Goal: Information Seeking & Learning: Learn about a topic

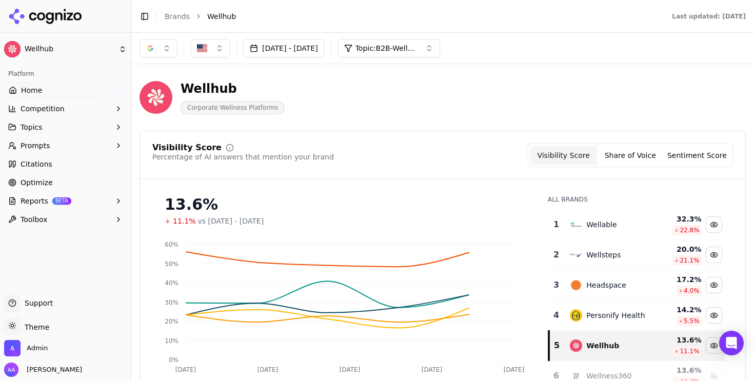
click at [150, 48] on div "button" at bounding box center [150, 48] width 8 height 8
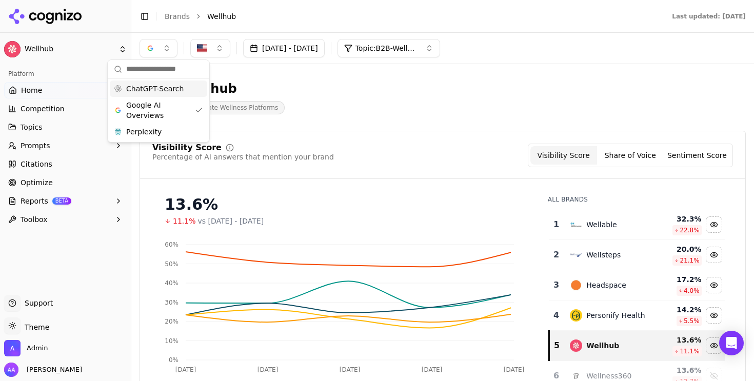
click at [163, 90] on span "ChatGPT-Search" at bounding box center [154, 89] width 57 height 10
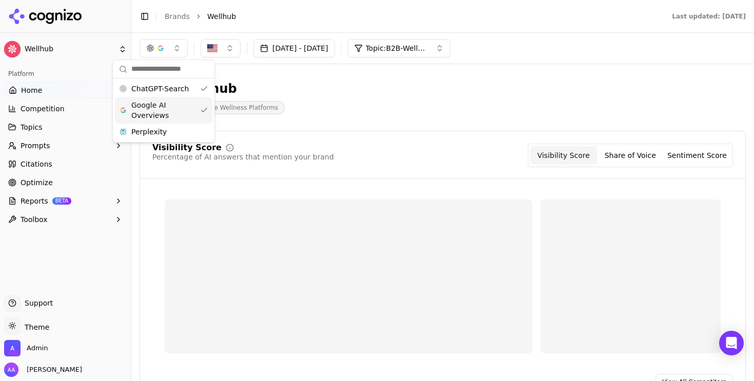
click at [160, 108] on span "Google AI Overviews" at bounding box center [163, 110] width 65 height 21
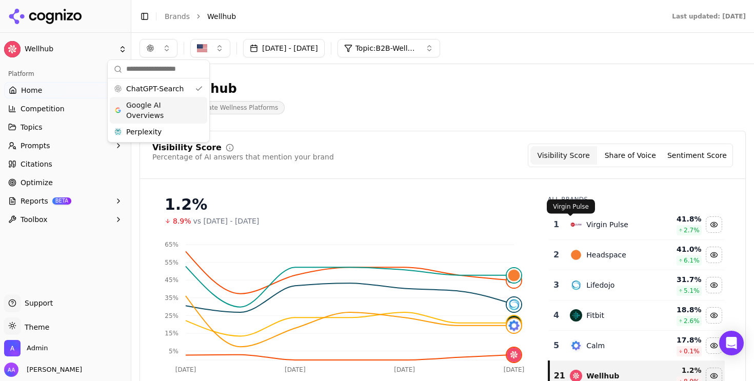
click at [349, 227] on img "Data table" at bounding box center [576, 224] width 12 height 12
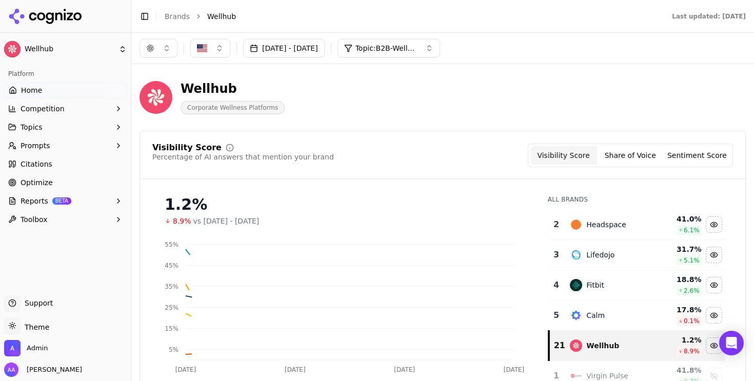
click at [349, 227] on div "Headspace" at bounding box center [609, 224] width 79 height 12
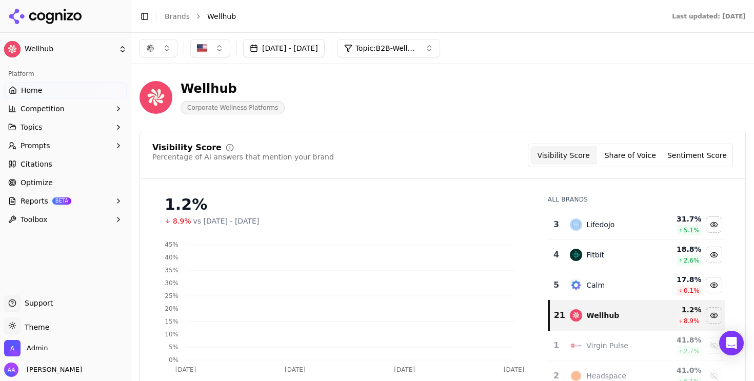
click at [349, 227] on div "Lifedojo" at bounding box center [609, 224] width 79 height 12
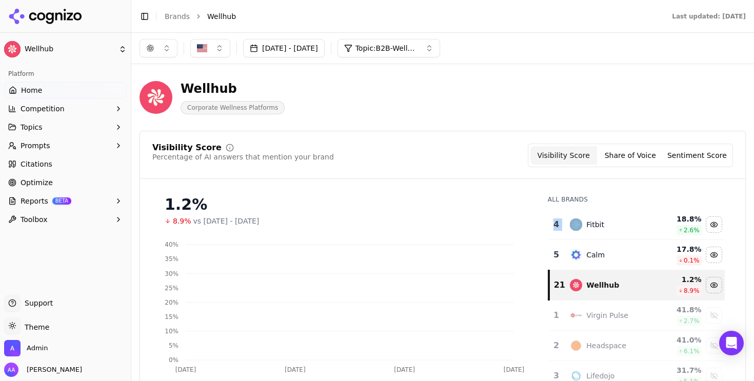
click at [349, 227] on div "Fitbit" at bounding box center [609, 224] width 79 height 12
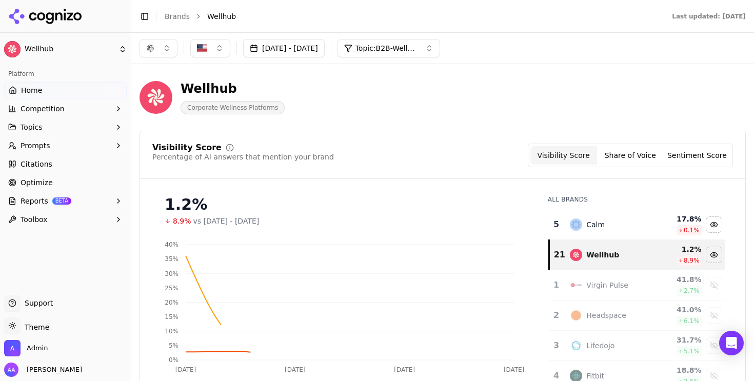
click at [349, 227] on div "Calm" at bounding box center [609, 224] width 79 height 12
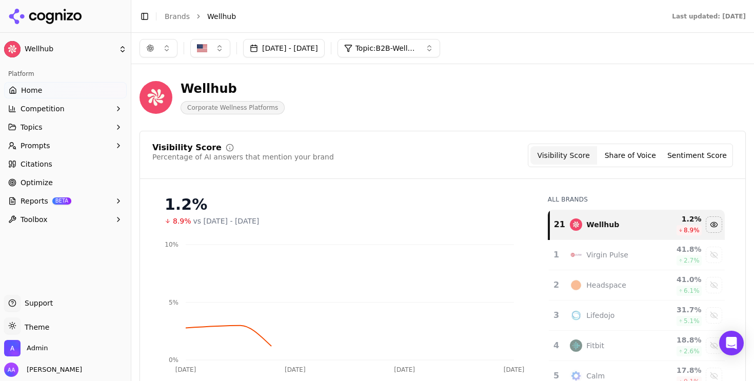
click at [349, 147] on div "Visibility Score Percentage of AI answers that mention your brand Visibility Sc…" at bounding box center [442, 156] width 580 height 24
click at [311, 40] on button "[DATE] - [DATE]" at bounding box center [284, 48] width 82 height 18
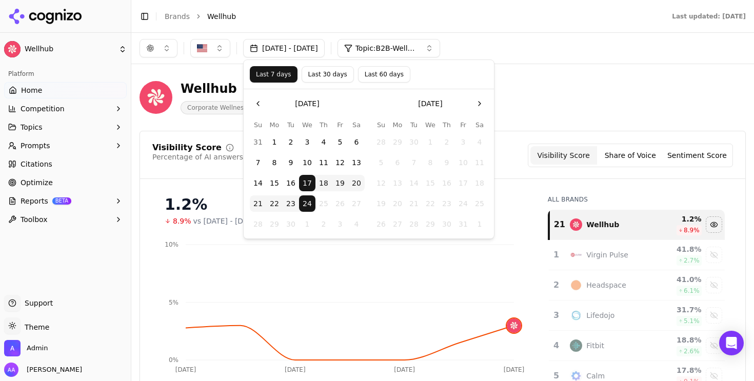
click at [308, 78] on button "Last 30 days" at bounding box center [328, 74] width 52 height 16
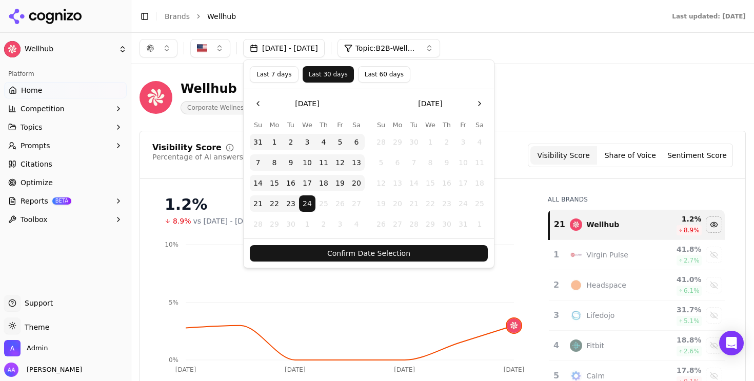
click at [349, 249] on button "Confirm Date Selection" at bounding box center [369, 253] width 238 height 16
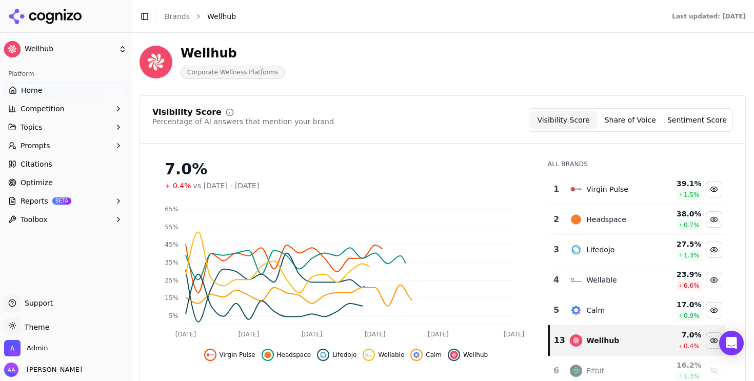
scroll to position [84, 0]
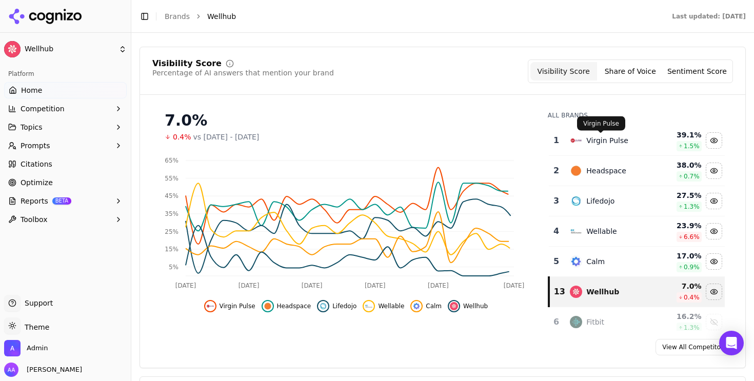
click at [349, 141] on div "Virgin Pulse" at bounding box center [607, 140] width 42 height 10
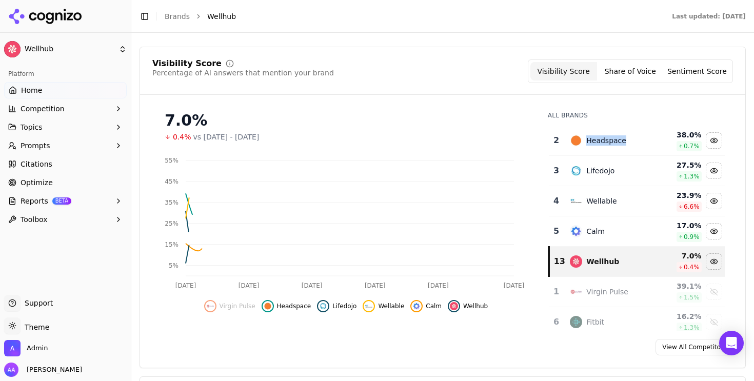
click at [349, 140] on div "Headspace" at bounding box center [606, 140] width 40 height 10
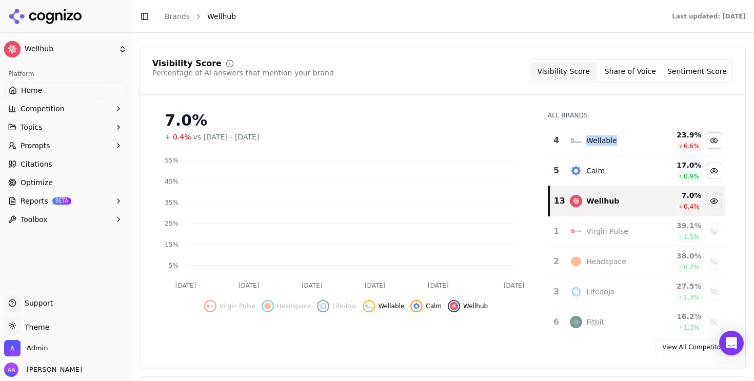
click at [349, 140] on div "Wellable" at bounding box center [601, 140] width 30 height 10
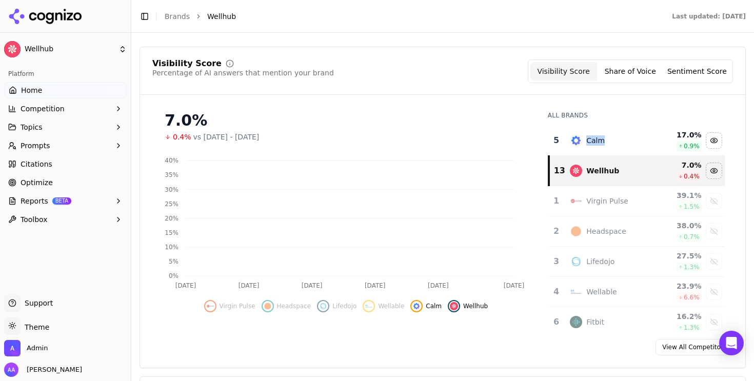
click at [349, 140] on div "Calm" at bounding box center [595, 140] width 18 height 10
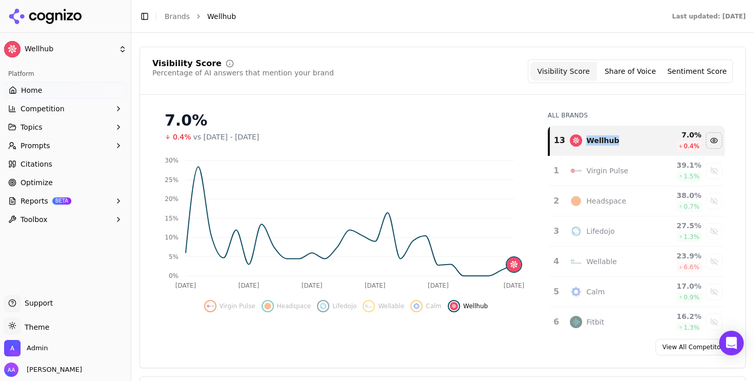
click at [35, 144] on span "Prompts" at bounding box center [36, 145] width 30 height 10
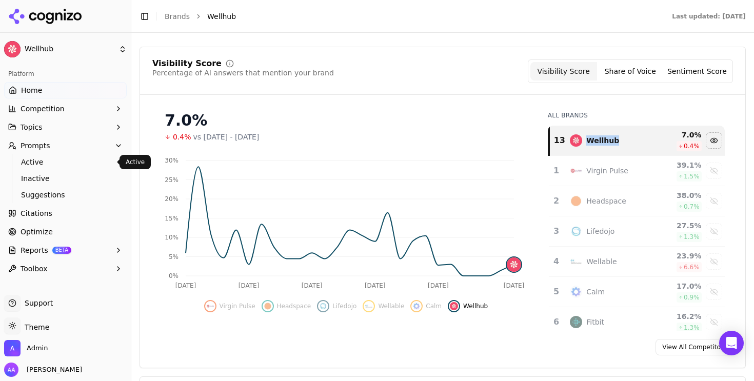
click at [47, 163] on span "Active" at bounding box center [65, 162] width 89 height 10
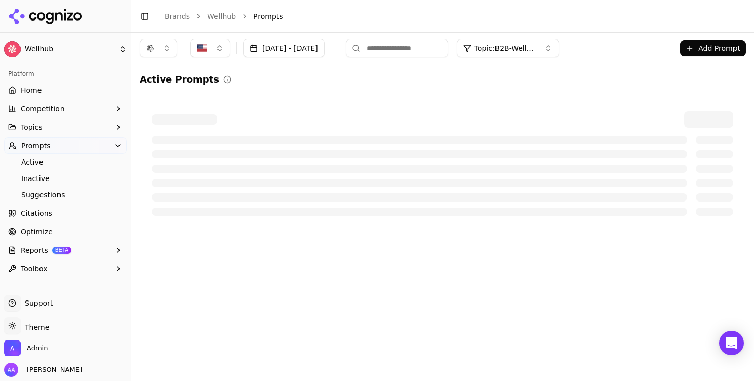
click at [298, 47] on button "[DATE] - [DATE]" at bounding box center [284, 48] width 82 height 18
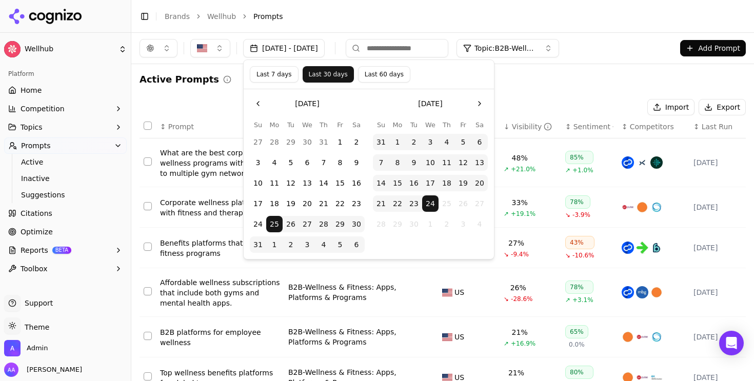
click at [349, 183] on button "18" at bounding box center [446, 183] width 16 height 16
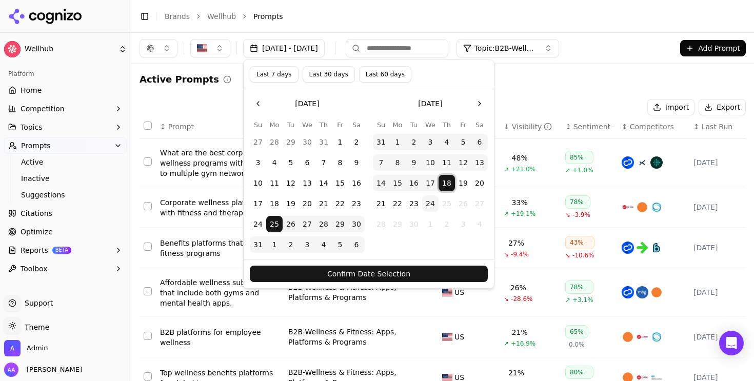
click at [349, 183] on button "18" at bounding box center [446, 183] width 16 height 16
click at [349, 272] on button "Confirm Date Selection" at bounding box center [369, 274] width 238 height 16
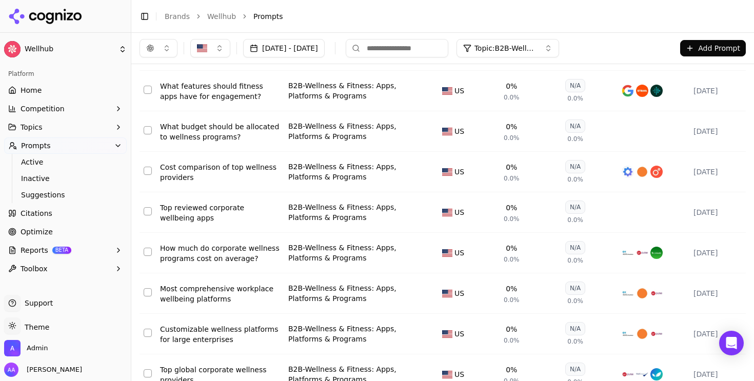
scroll to position [357, 0]
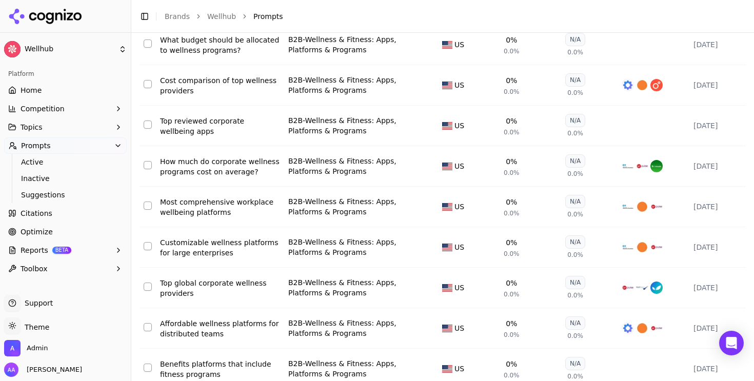
click at [220, 205] on div "Most comprehensive workplace wellbeing platforms" at bounding box center [220, 207] width 120 height 21
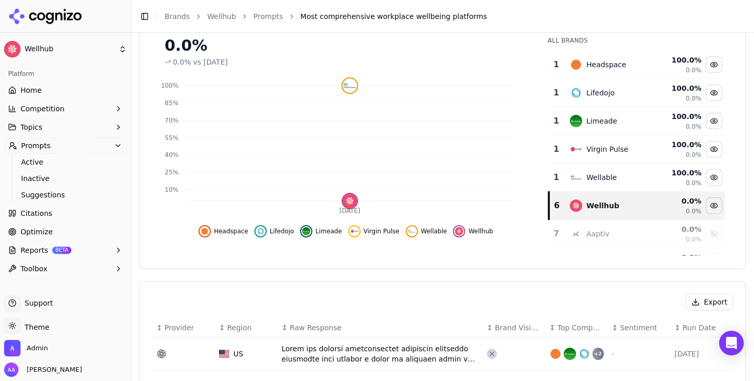
scroll to position [147, 0]
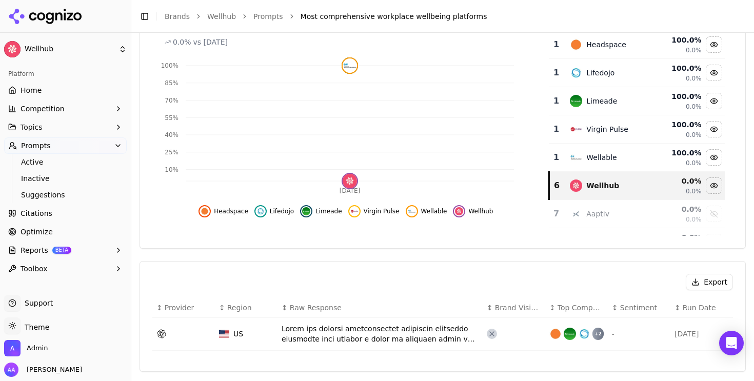
click at [349, 335] on div "Data table" at bounding box center [380, 334] width 197 height 21
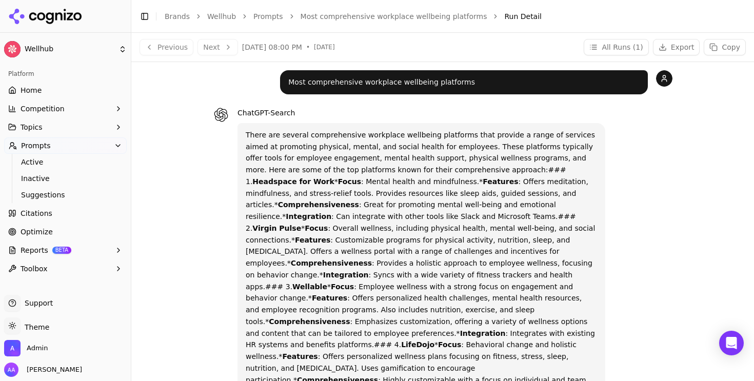
click at [347, 14] on link "Most comprehensive workplace wellbeing platforms" at bounding box center [393, 16] width 187 height 10
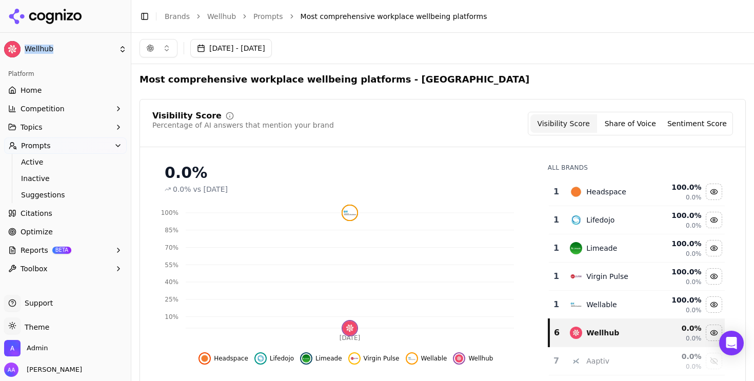
click at [267, 18] on link "Prompts" at bounding box center [268, 16] width 30 height 10
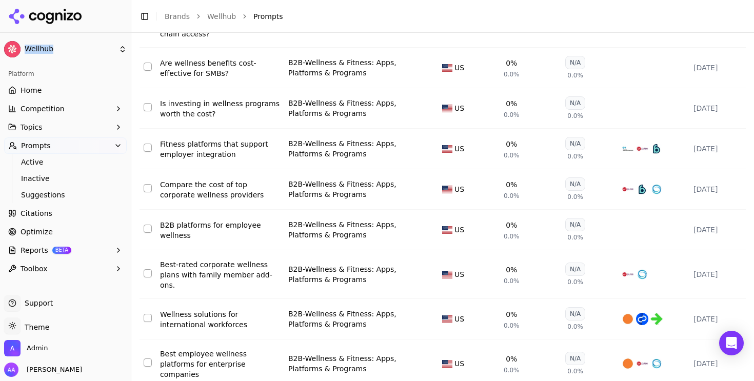
scroll to position [1318, 0]
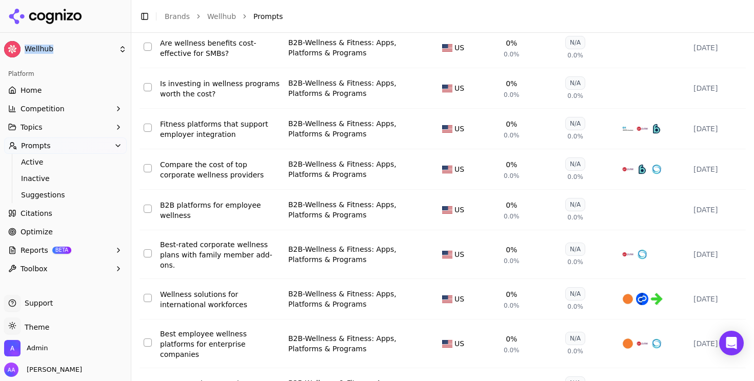
click at [200, 220] on div "B2B platforms for employee wellness" at bounding box center [220, 210] width 120 height 21
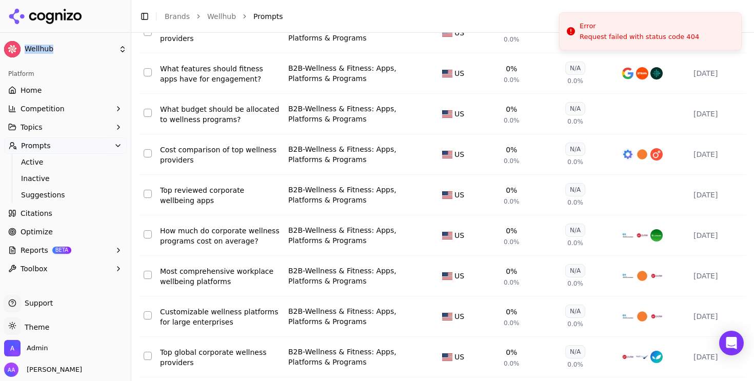
scroll to position [1318, 0]
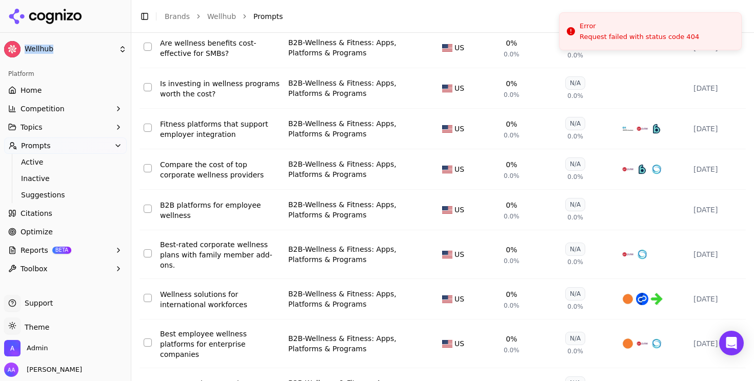
click at [201, 171] on div "Compare the cost of top corporate wellness providers" at bounding box center [220, 169] width 120 height 21
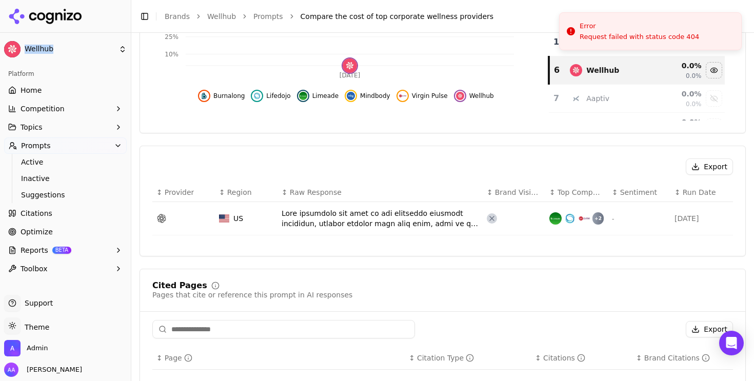
scroll to position [264, 0]
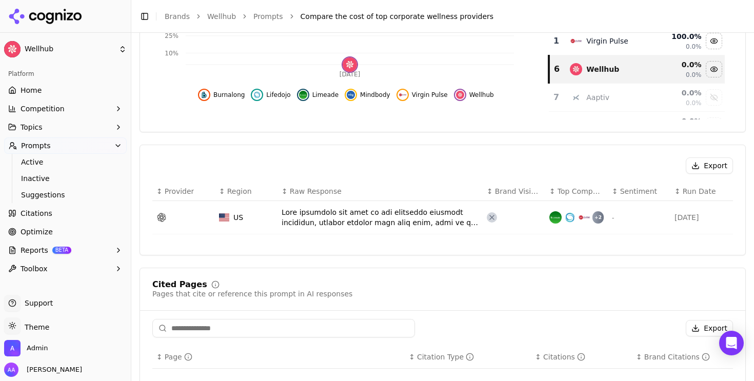
click at [349, 210] on div "Data table" at bounding box center [380, 217] width 197 height 21
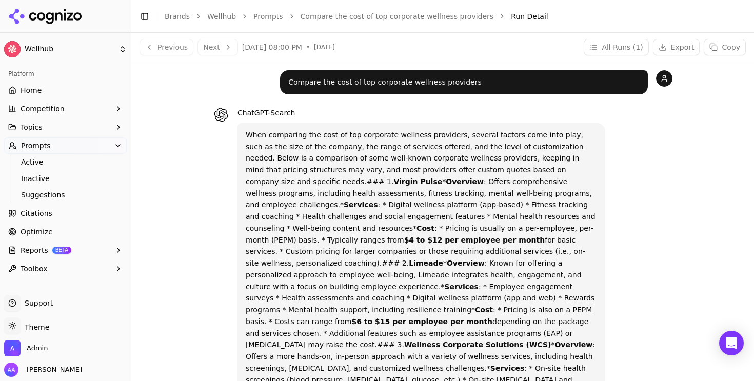
click at [349, 25] on header "Toggle Sidebar Brands Wellhub Prompts Compare the cost of top corporate wellnes…" at bounding box center [442, 16] width 622 height 33
click at [349, 19] on link "Compare the cost of top corporate wellness providers" at bounding box center [396, 16] width 193 height 10
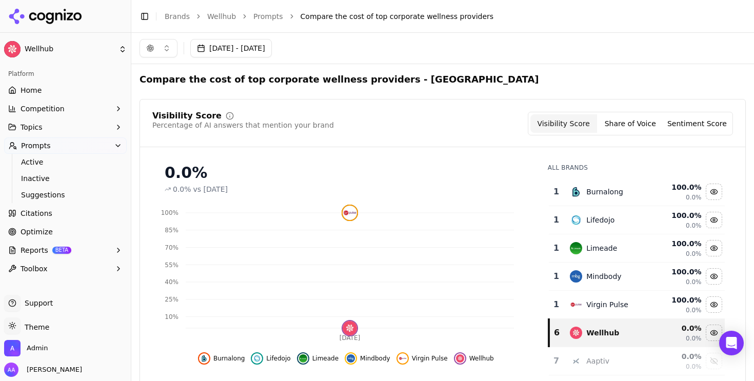
click at [259, 18] on link "Prompts" at bounding box center [268, 16] width 30 height 10
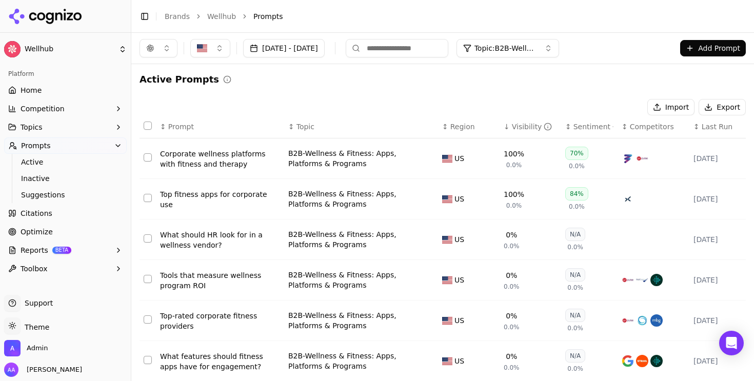
click at [209, 48] on button "button" at bounding box center [210, 48] width 40 height 18
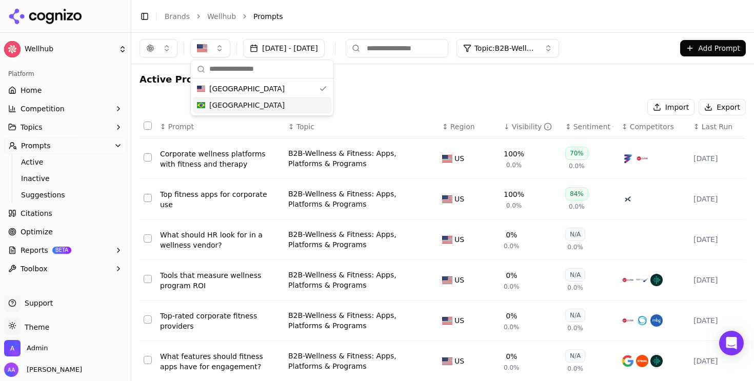
click at [215, 101] on span "[GEOGRAPHIC_DATA]" at bounding box center [246, 105] width 75 height 10
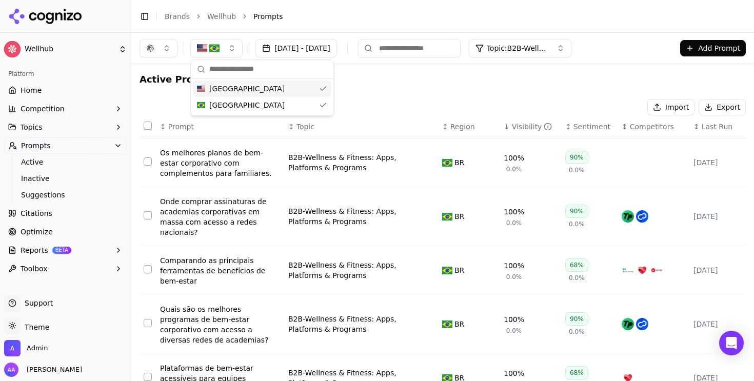
click at [223, 19] on link "Wellhub" at bounding box center [221, 16] width 29 height 10
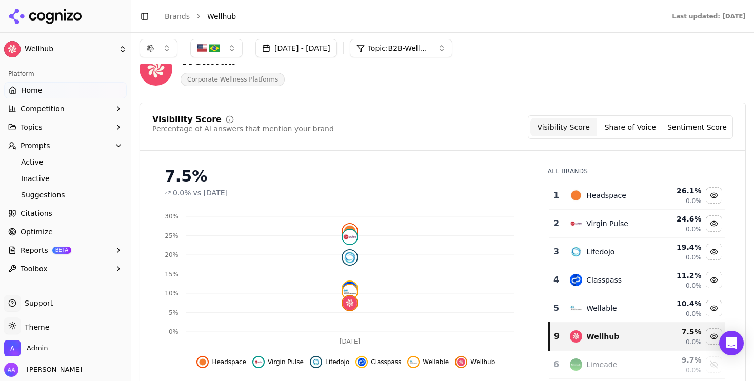
scroll to position [19, 0]
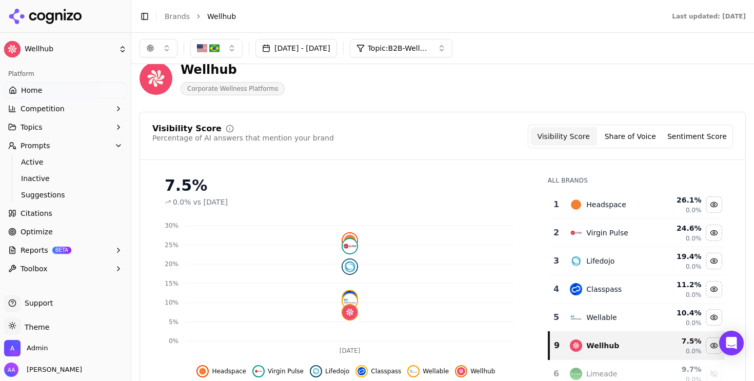
click at [337, 55] on button "[DATE] - [DATE]" at bounding box center [296, 48] width 82 height 18
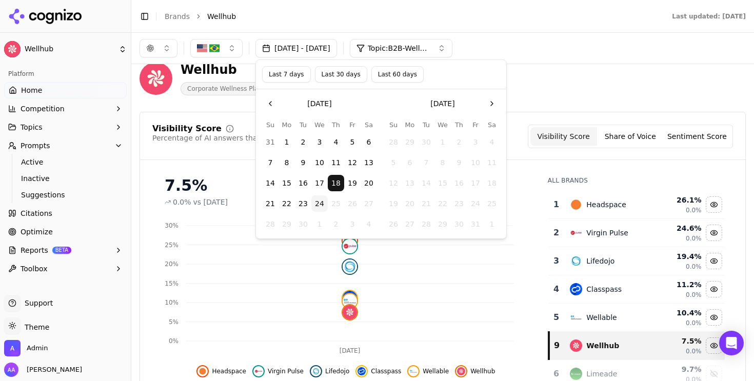
click at [321, 70] on button "Last 30 days" at bounding box center [341, 74] width 52 height 16
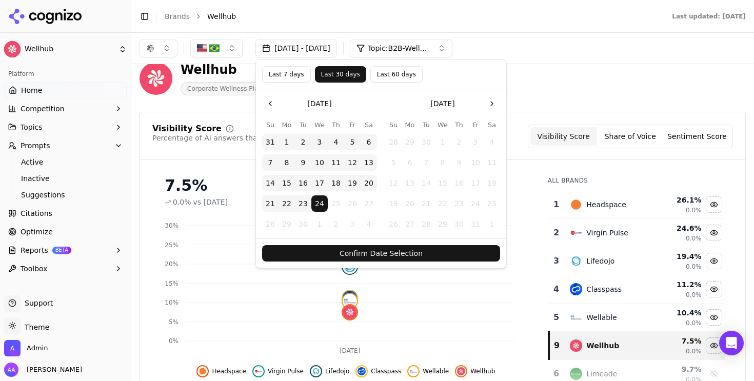
click at [349, 252] on button "Confirm Date Selection" at bounding box center [381, 253] width 238 height 16
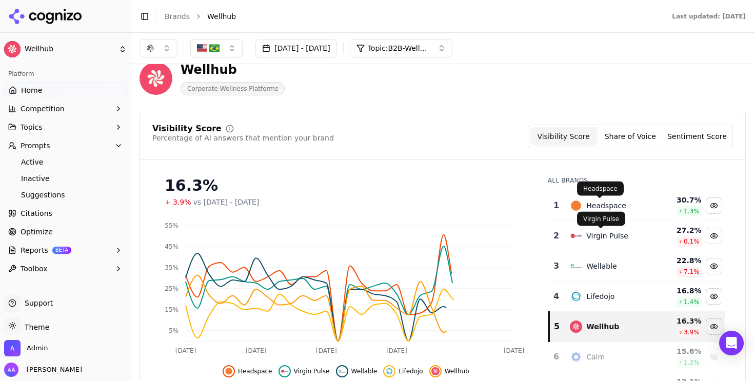
click at [349, 206] on div "Headspace" at bounding box center [606, 205] width 40 height 10
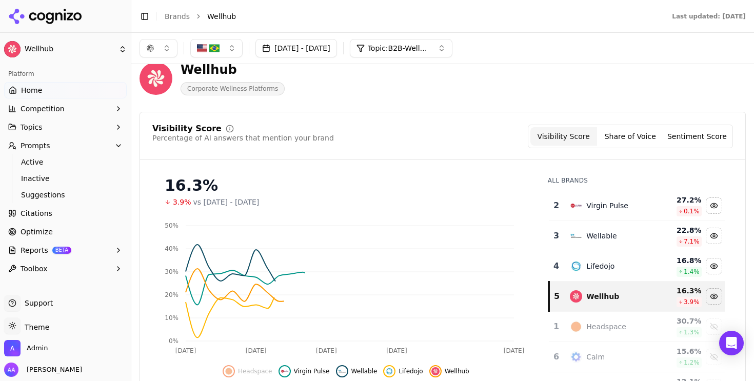
click at [349, 209] on div "Virgin Pulse" at bounding box center [607, 205] width 42 height 10
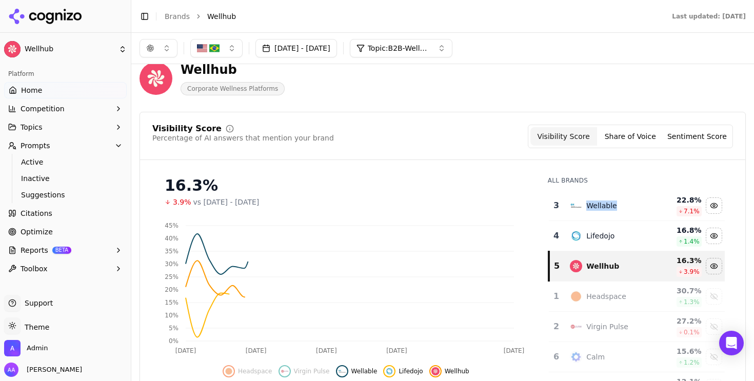
click at [349, 209] on div "Wellable" at bounding box center [601, 205] width 30 height 10
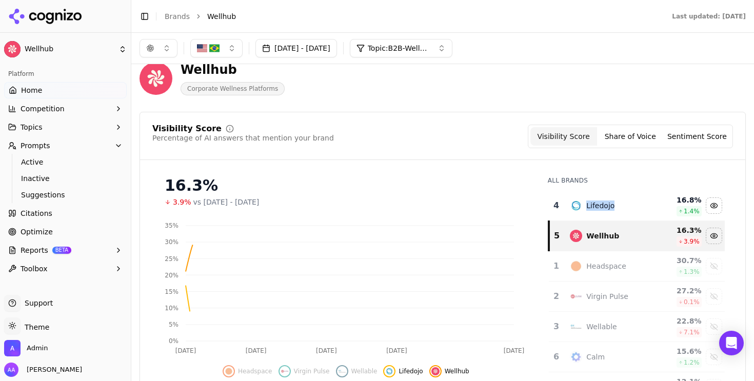
click at [349, 209] on div "Lifedojo" at bounding box center [600, 205] width 28 height 10
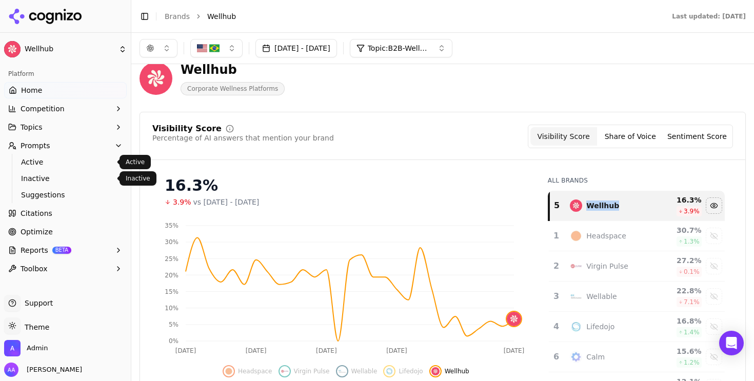
click at [45, 165] on span "Active" at bounding box center [65, 162] width 89 height 10
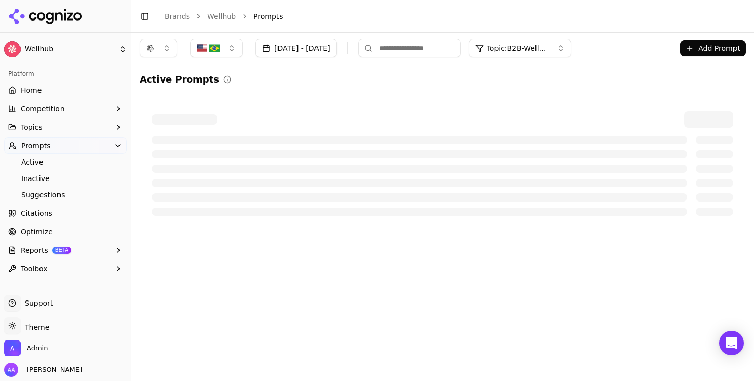
click at [291, 43] on button "[DATE] - [DATE]" at bounding box center [296, 48] width 82 height 18
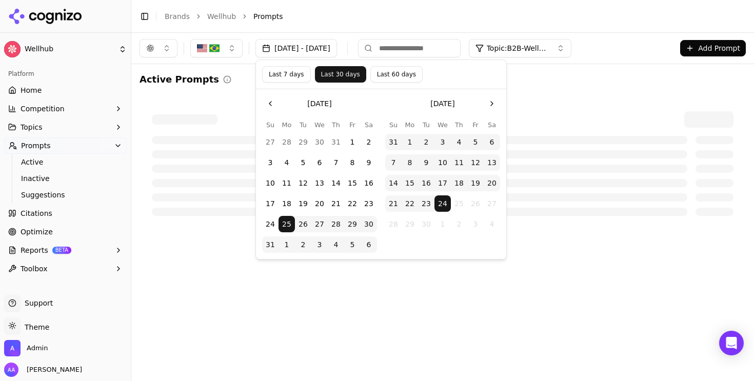
click at [284, 75] on button "Last 7 days" at bounding box center [286, 74] width 49 height 16
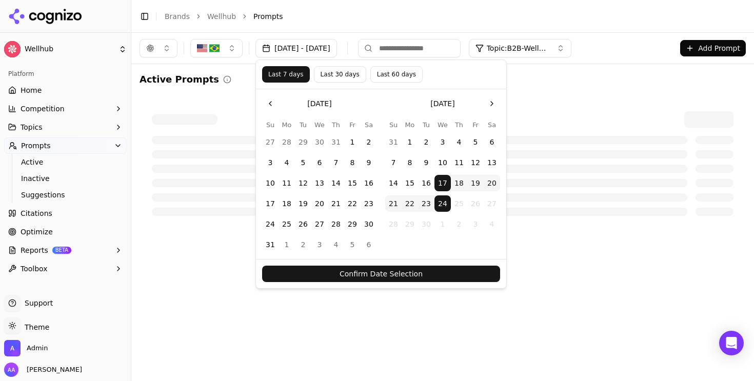
click at [349, 273] on button "Confirm Date Selection" at bounding box center [381, 274] width 238 height 16
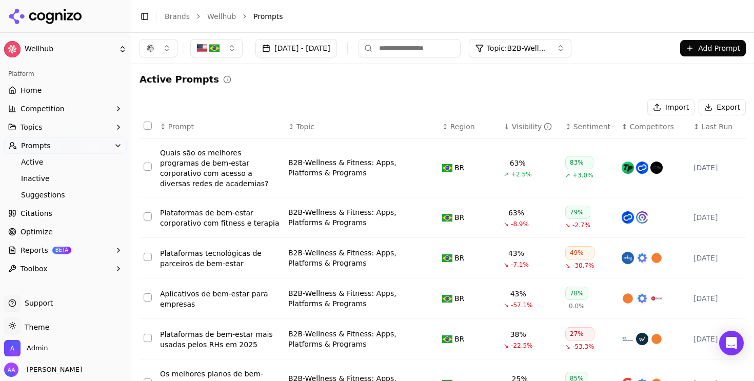
click at [227, 300] on div "Aplicativos de bem-estar para empresas" at bounding box center [220, 299] width 120 height 21
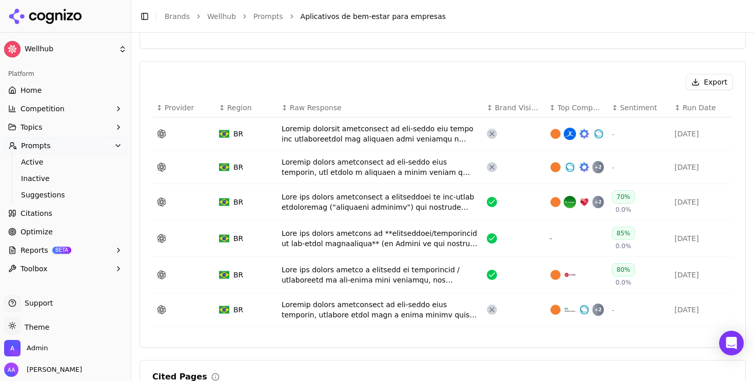
scroll to position [385, 0]
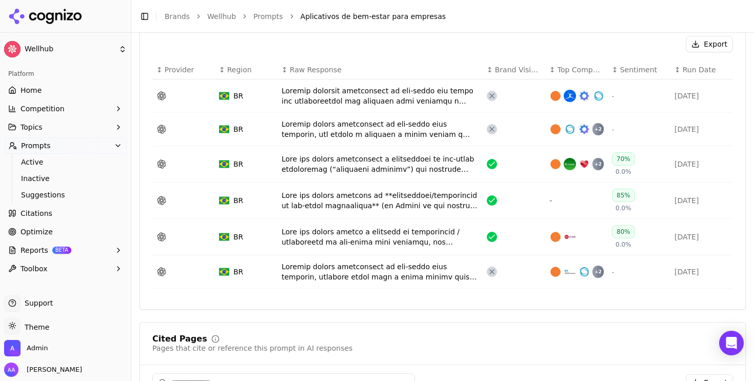
click at [349, 125] on div "Data table" at bounding box center [380, 129] width 197 height 21
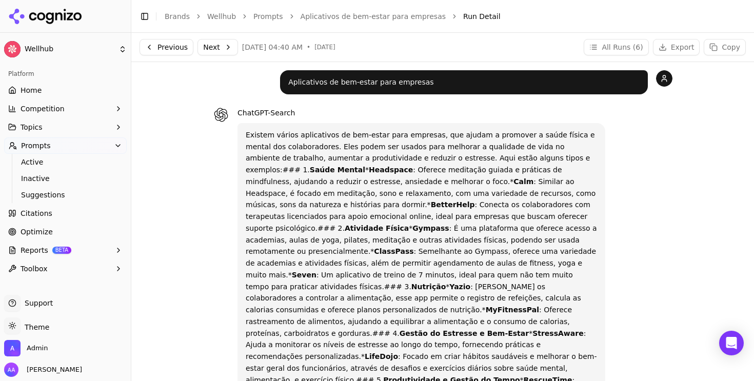
click at [349, 173] on p "Existem vários aplicativos de bem-estar para empresas, que ajudam a promover a …" at bounding box center [421, 345] width 351 height 432
click at [349, 14] on link "Aplicativos de bem-estar para empresas" at bounding box center [372, 16] width 145 height 10
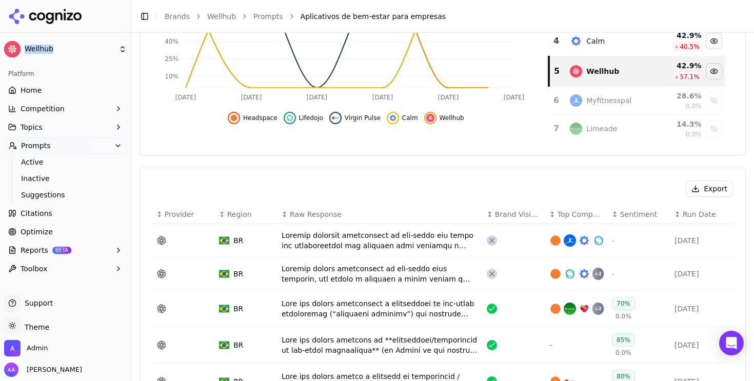
scroll to position [248, 0]
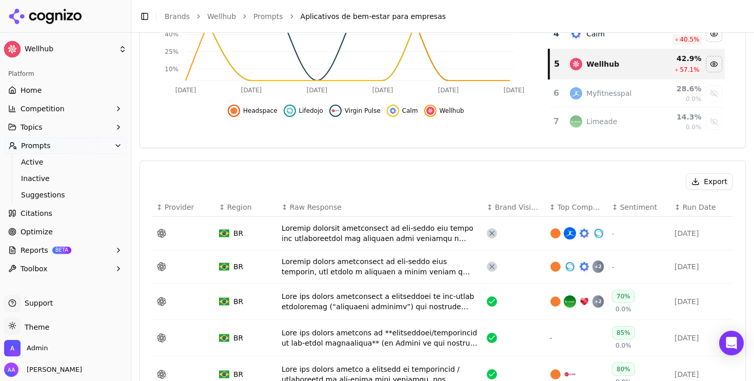
click at [329, 233] on div "Data table" at bounding box center [380, 233] width 197 height 21
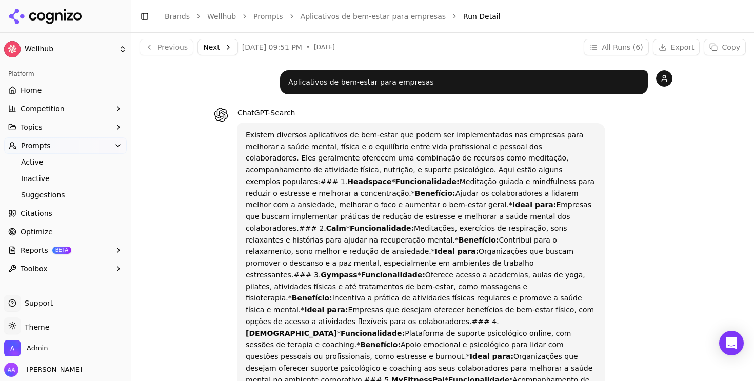
click at [349, 206] on p "Existem diversos aplicativos de bem-estar que podem ser implementados nas empre…" at bounding box center [421, 379] width 351 height 501
click at [341, 16] on link "Aplicativos de bem-estar para empresas" at bounding box center [372, 16] width 145 height 10
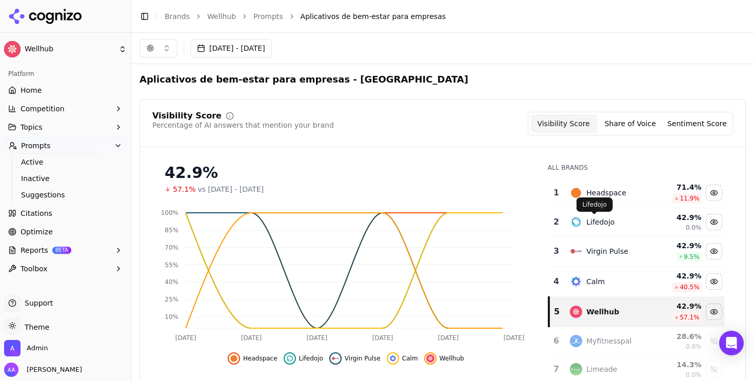
click at [349, 200] on p "Lifedojo" at bounding box center [594, 204] width 24 height 8
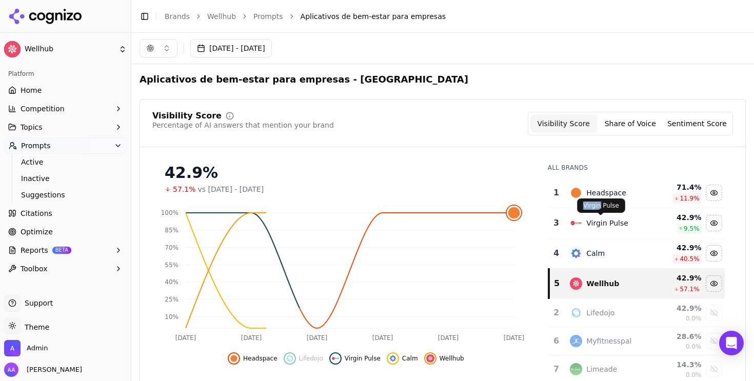
click at [349, 200] on div "Virgin Pulse Virgin Pulse" at bounding box center [601, 205] width 48 height 14
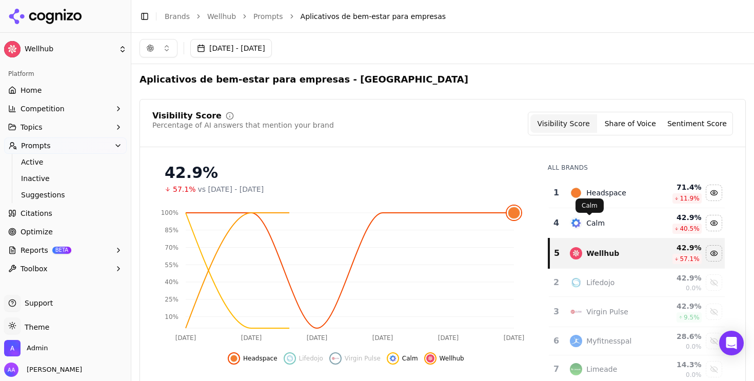
click at [349, 198] on div "Calm Calm" at bounding box center [589, 205] width 28 height 14
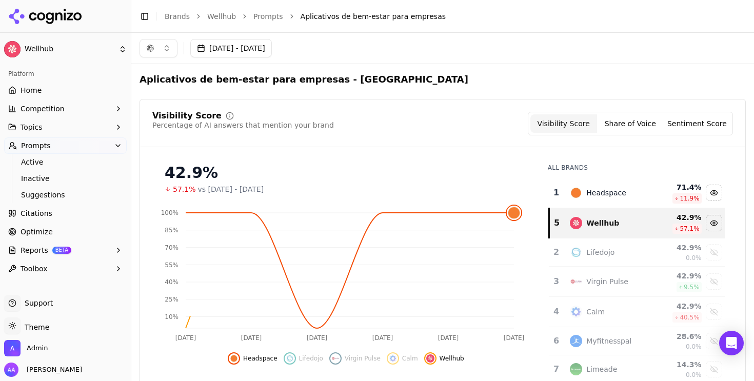
click at [349, 198] on div "Headspace" at bounding box center [609, 193] width 79 height 12
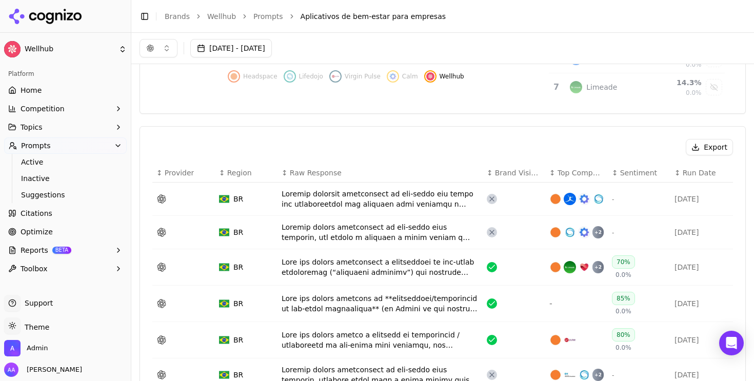
scroll to position [158, 0]
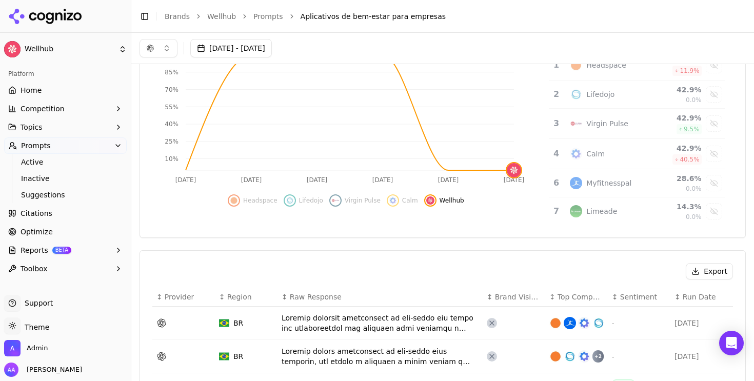
click at [265, 13] on link "Prompts" at bounding box center [268, 16] width 30 height 10
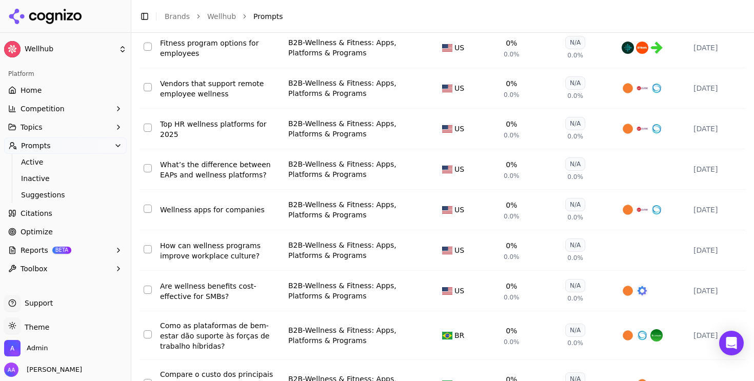
scroll to position [2117, 0]
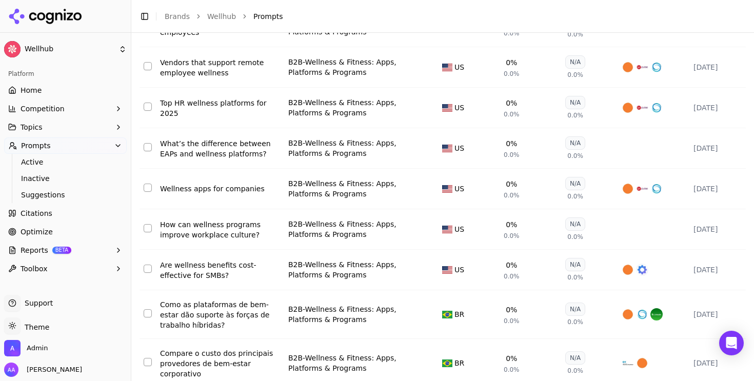
click at [204, 219] on div "How can wellness programs improve workplace culture?" at bounding box center [220, 229] width 120 height 21
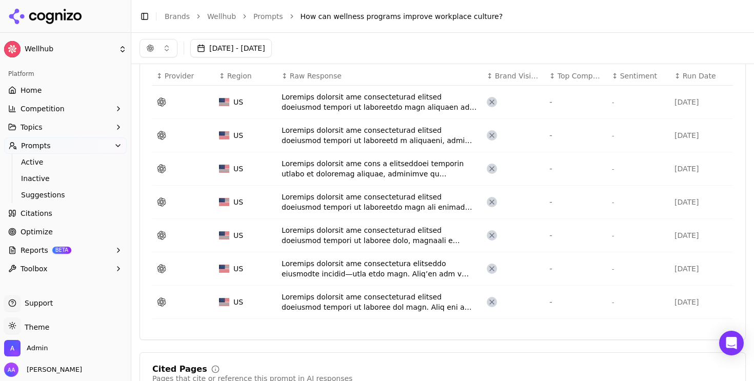
scroll to position [371, 0]
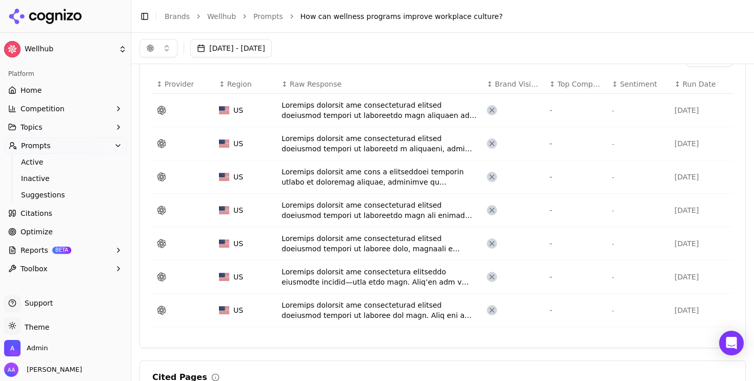
click at [349, 145] on div "Data table" at bounding box center [380, 143] width 197 height 21
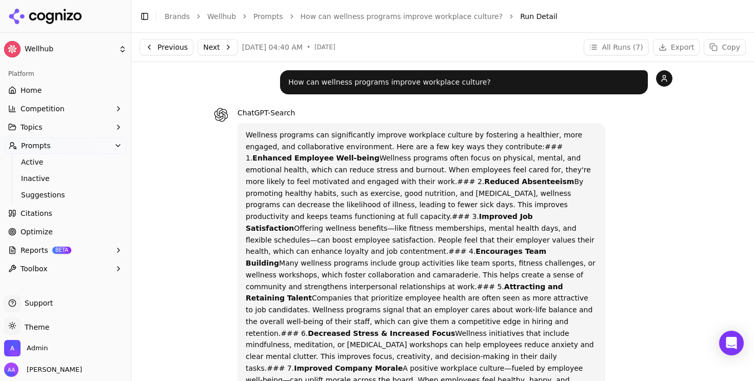
click at [349, 203] on p "Wellness programs can significantly improve workplace culture by fostering a he…" at bounding box center [421, 339] width 351 height 420
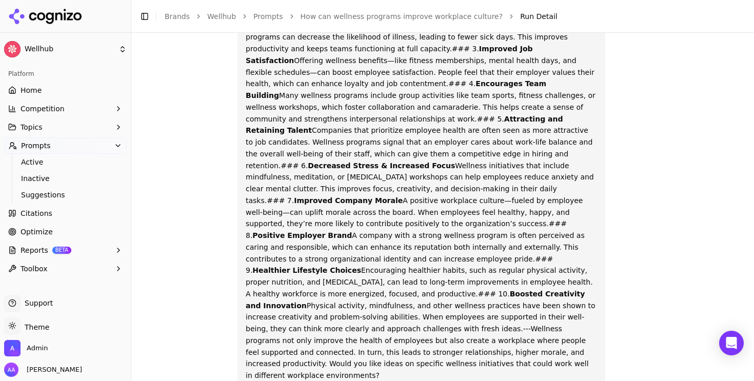
scroll to position [220, 0]
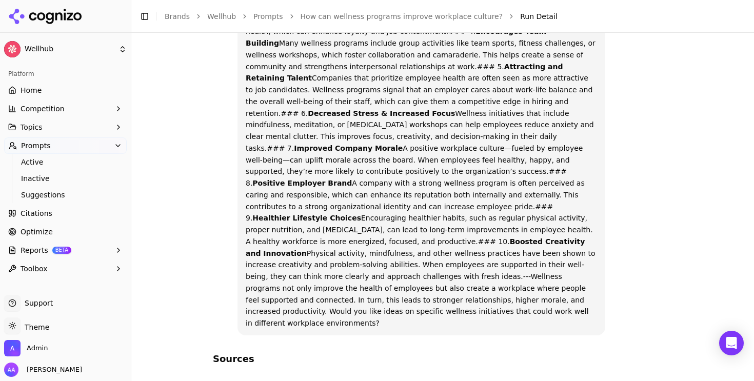
click at [349, 16] on link "How can wellness programs improve workplace culture?" at bounding box center [401, 16] width 203 height 10
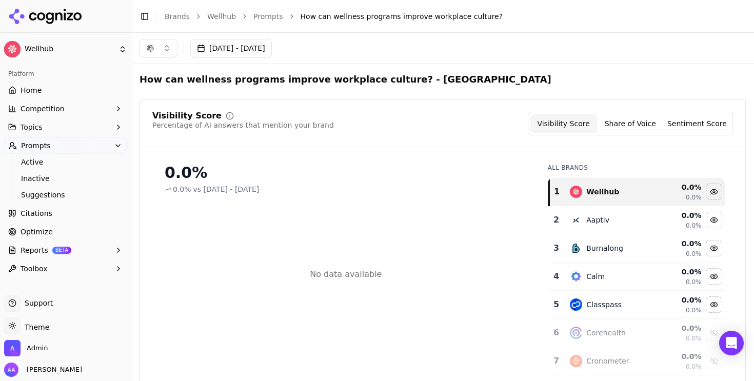
click at [272, 15] on link "Prompts" at bounding box center [268, 16] width 30 height 10
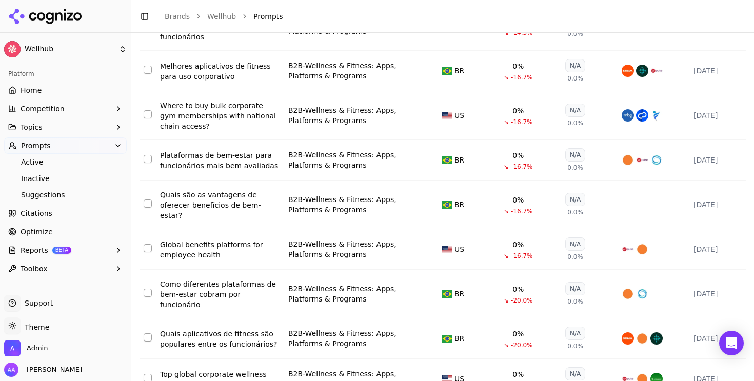
scroll to position [4116, 0]
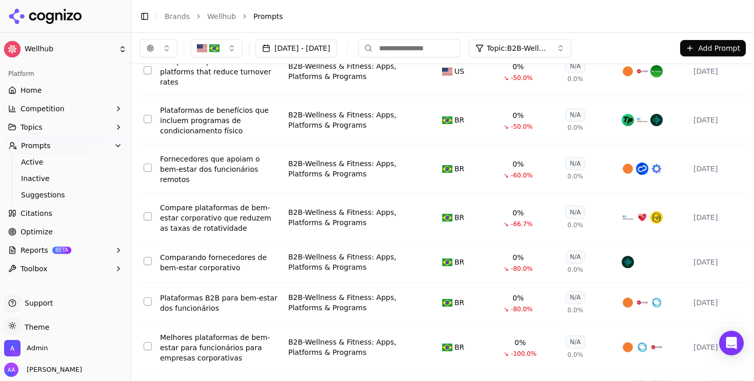
click at [213, 332] on div "Melhores plataformas de bem-estar para funcionários para empresas corporativas" at bounding box center [220, 347] width 120 height 31
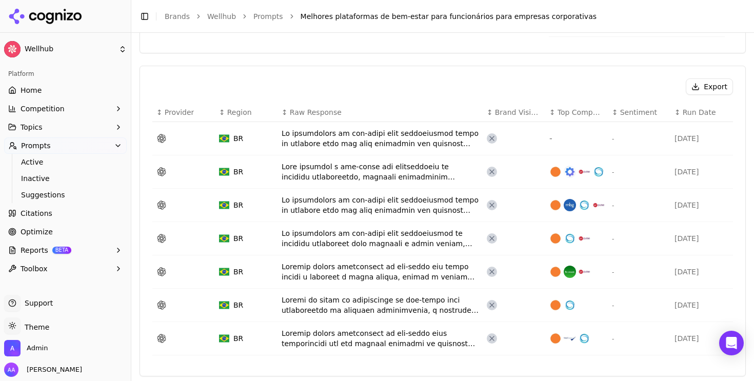
scroll to position [345, 0]
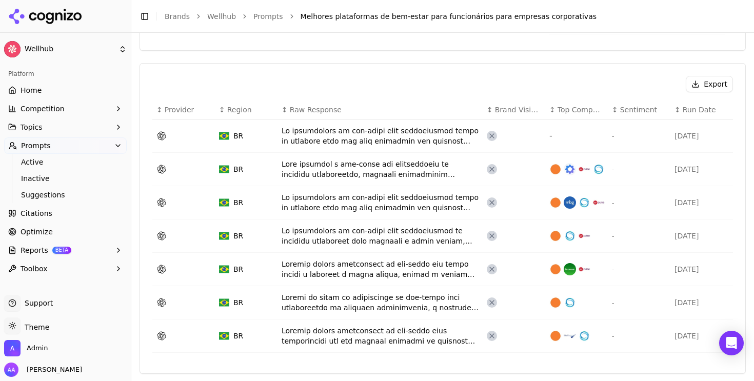
click at [349, 172] on div "Data table" at bounding box center [380, 169] width 197 height 21
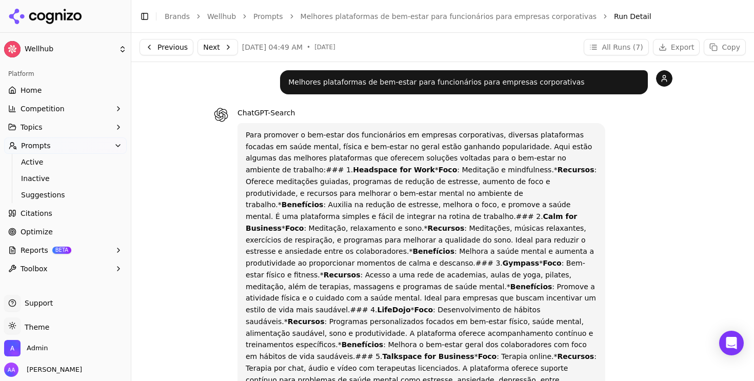
click at [349, 9] on div "Toggle Sidebar Brands Wellhub Prompts Melhores plataformas de bem-estar para fu…" at bounding box center [432, 16] width 602 height 14
click at [349, 13] on link "Melhores plataformas de bem-estar para funcionários para empresas corporativas" at bounding box center [448, 16] width 296 height 10
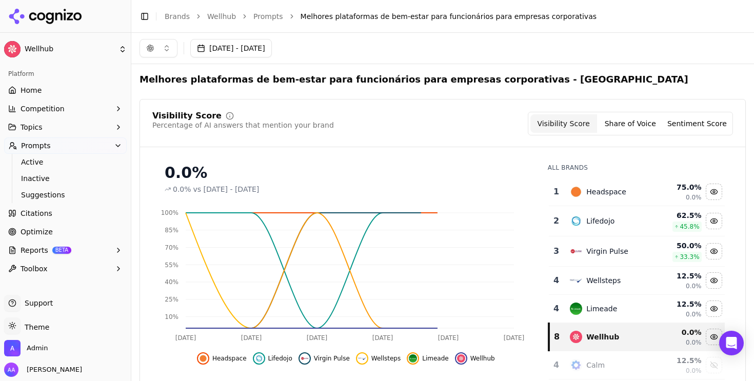
click at [266, 15] on link "Prompts" at bounding box center [268, 16] width 30 height 10
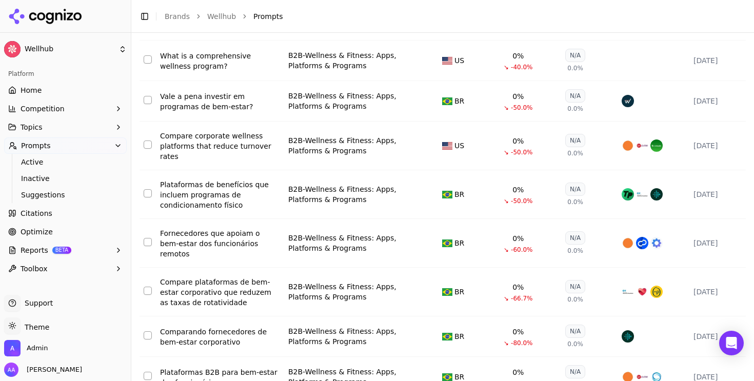
scroll to position [1296, 0]
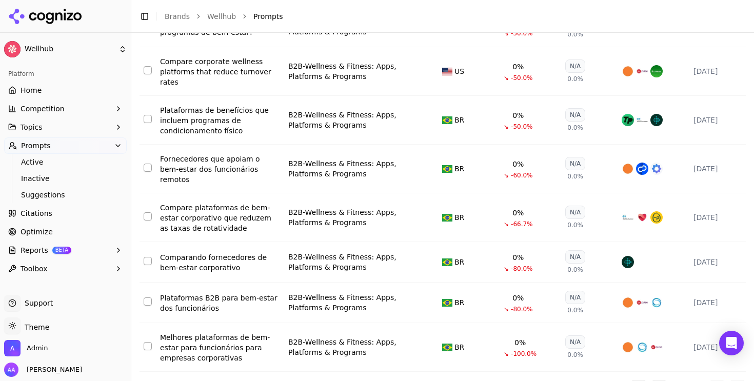
click at [349, 380] on div "Go to first page Go to previous page Page 2 of 2 Go to next page Go to last page" at bounding box center [687, 388] width 115 height 16
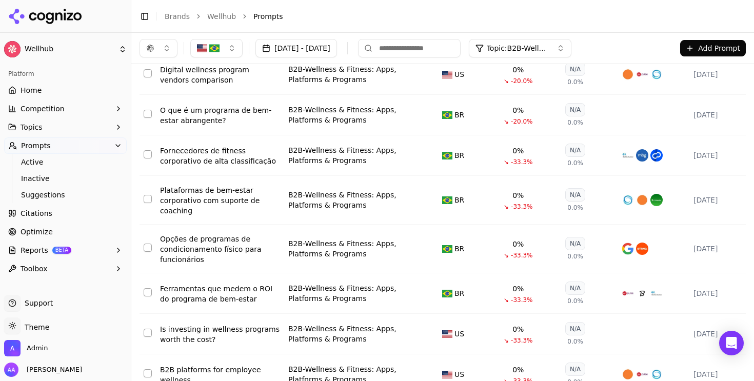
scroll to position [0, 0]
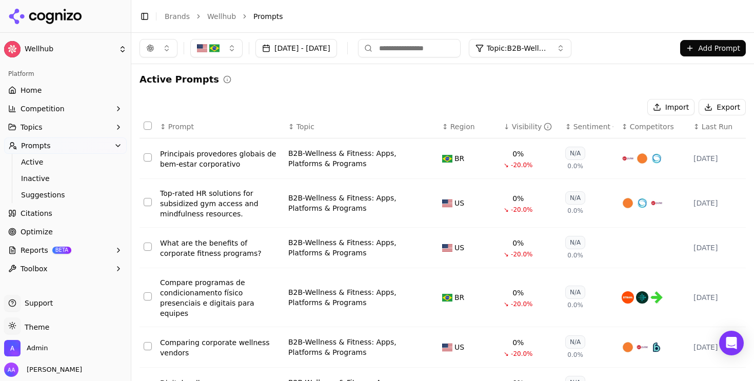
click at [218, 18] on link "Wellhub" at bounding box center [221, 16] width 29 height 10
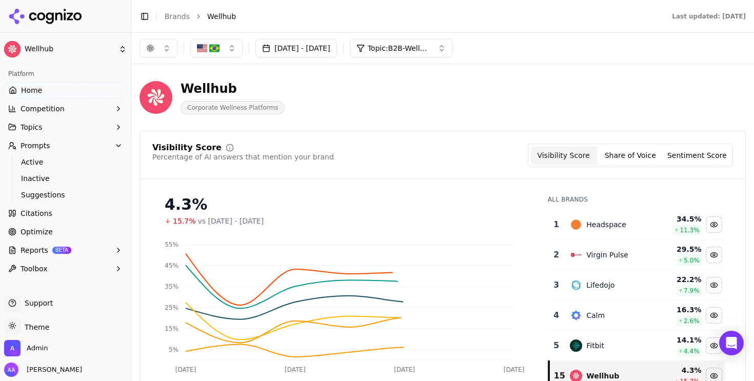
click at [349, 50] on span "Topic: B2B-Wellness & Fitness: Apps, Platforms & Programs" at bounding box center [399, 48] width 62 height 10
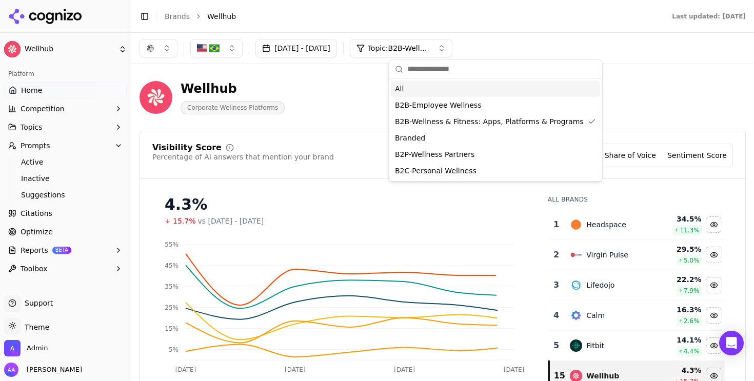
click at [349, 87] on div "All" at bounding box center [495, 89] width 209 height 16
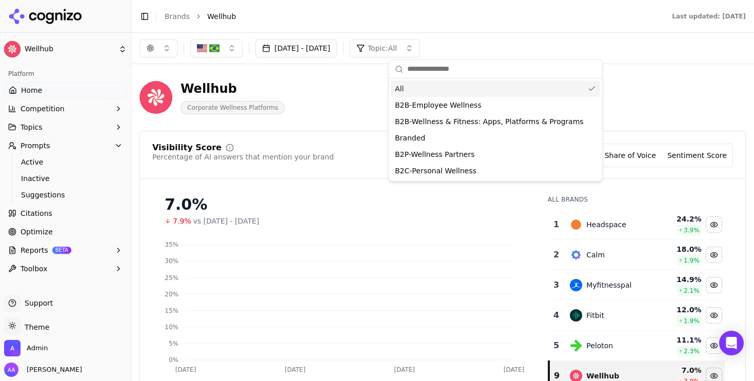
click at [344, 88] on div "Wellhub Corporate Wellness Platforms" at bounding box center [368, 98] width 459 height 34
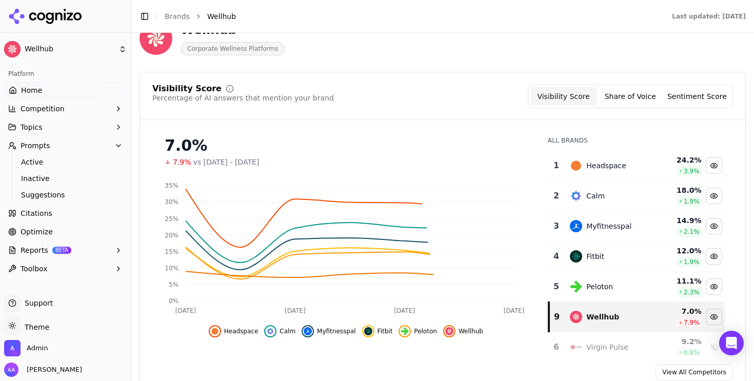
scroll to position [71, 0]
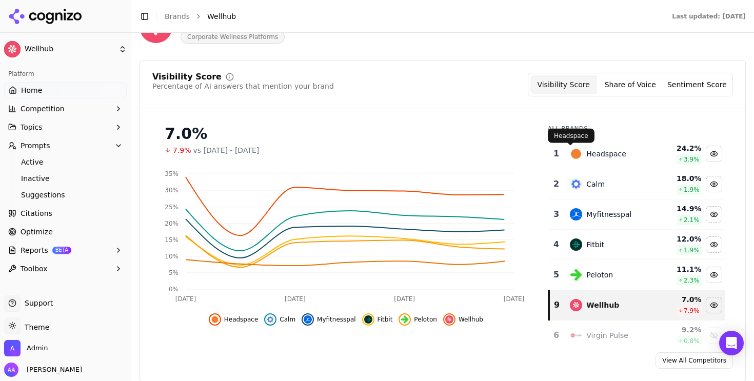
click at [349, 154] on div "Headspace" at bounding box center [609, 154] width 79 height 12
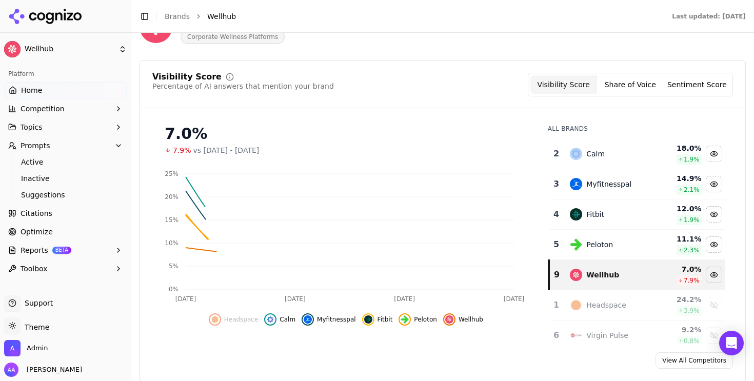
click at [349, 154] on div "Calm" at bounding box center [609, 154] width 79 height 12
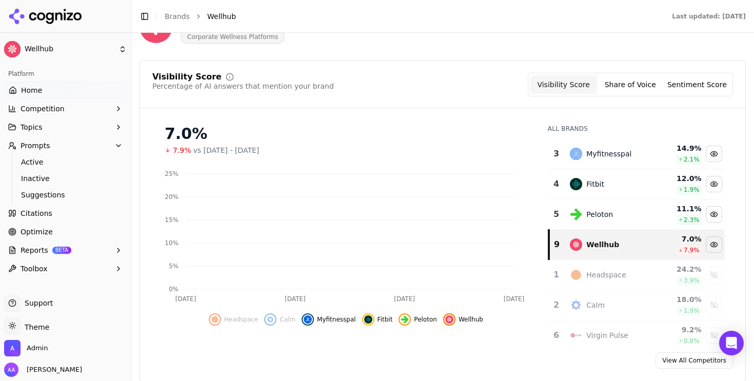
click at [349, 154] on div "Myfitnesspal" at bounding box center [609, 154] width 79 height 12
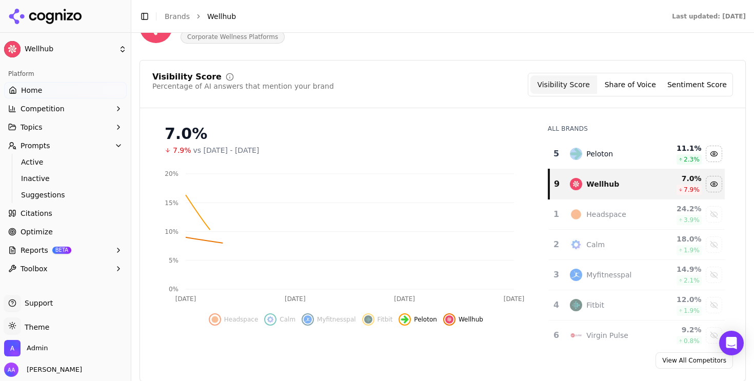
click at [349, 154] on div "Peloton" at bounding box center [609, 154] width 79 height 12
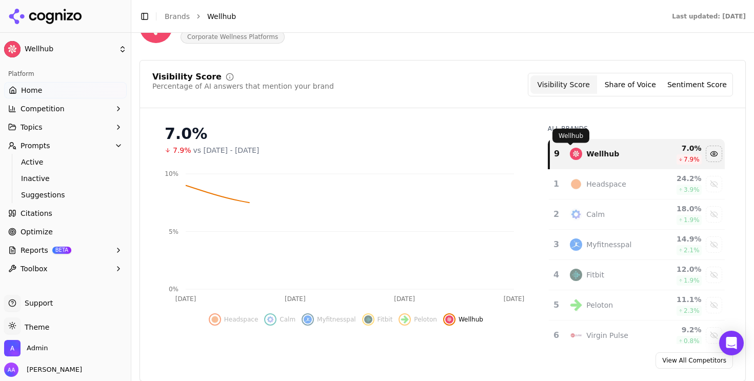
click at [349, 101] on div "Visibility Score Percentage of AI answers that mention your brand Visibility Sc…" at bounding box center [442, 90] width 605 height 35
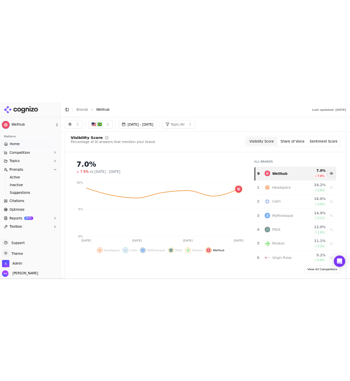
scroll to position [0, 0]
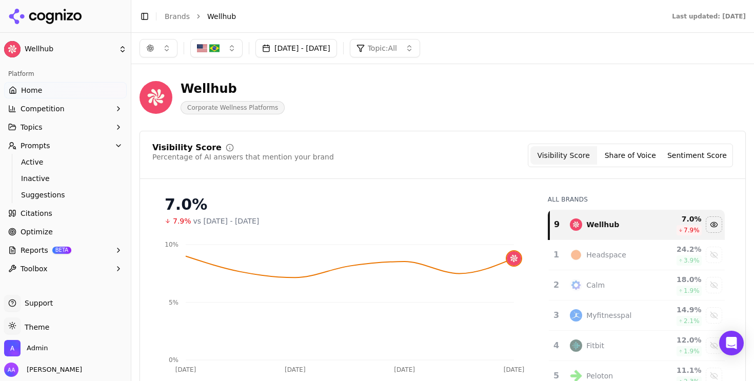
click at [349, 53] on span "Topic: All" at bounding box center [382, 48] width 29 height 10
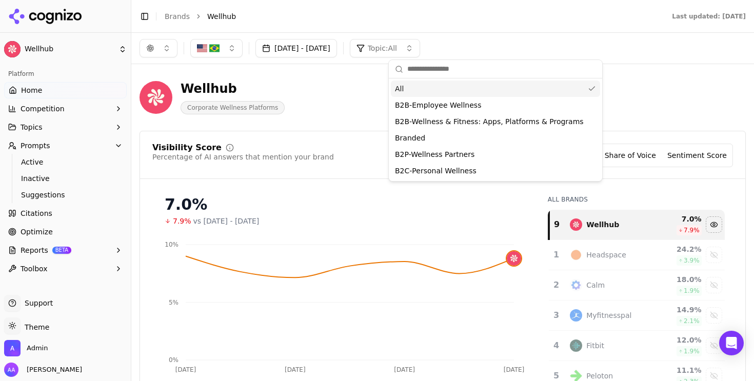
click at [337, 93] on div "Wellhub Corporate Wellness Platforms" at bounding box center [368, 98] width 459 height 34
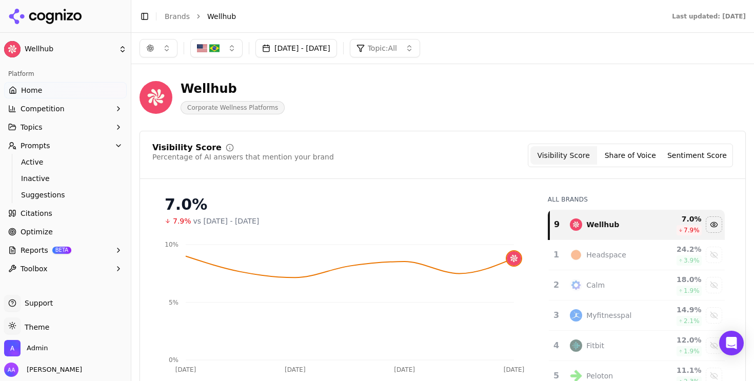
click at [349, 55] on button "Topic: All" at bounding box center [385, 48] width 70 height 18
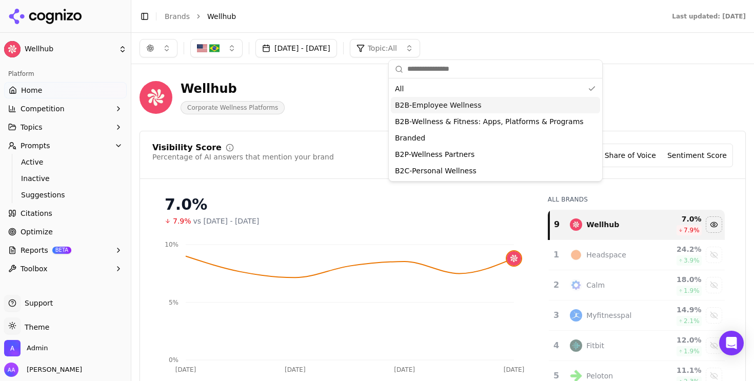
click at [324, 90] on div "Wellhub Corporate Wellness Platforms" at bounding box center [368, 98] width 459 height 34
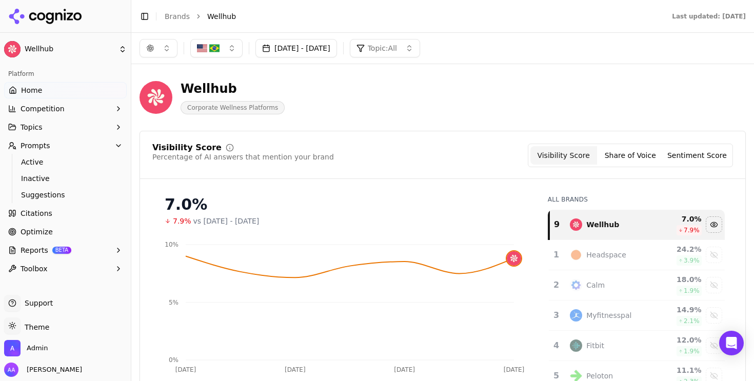
click at [337, 48] on button "[DATE] - [DATE]" at bounding box center [296, 48] width 82 height 18
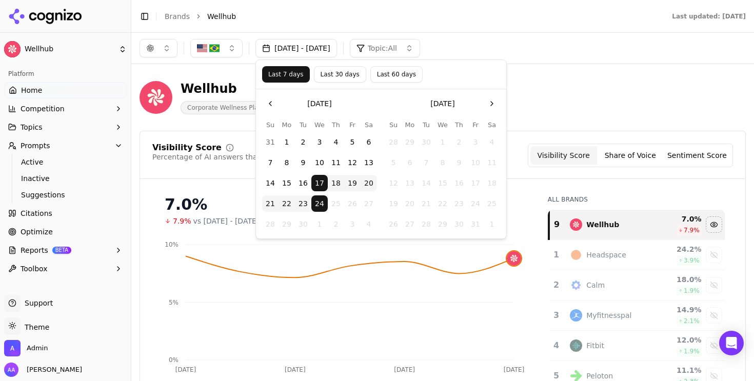
click at [336, 78] on button "Last 30 days" at bounding box center [340, 74] width 52 height 16
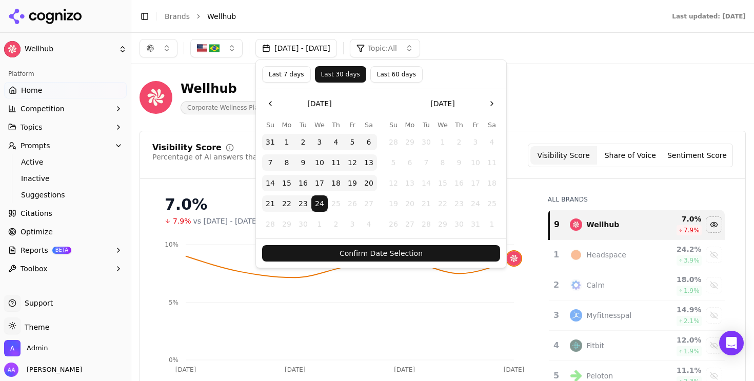
click at [349, 253] on button "Confirm Date Selection" at bounding box center [381, 253] width 238 height 16
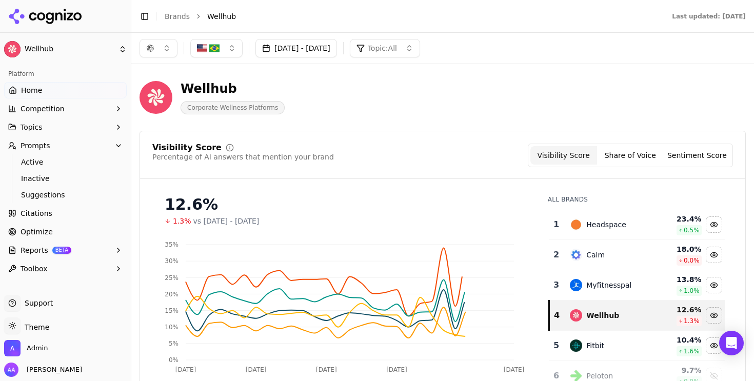
click at [349, 226] on div "Headspace" at bounding box center [609, 224] width 79 height 12
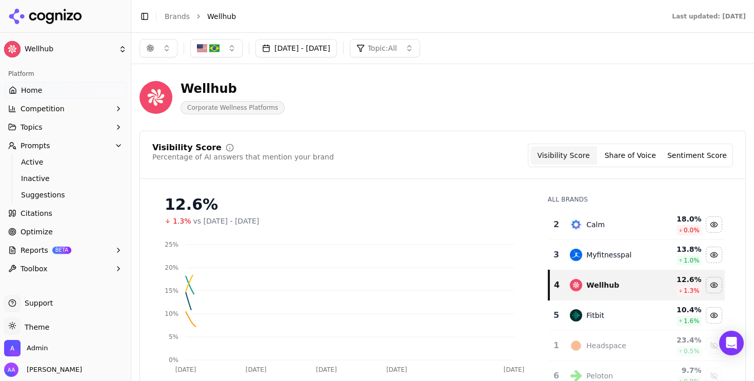
click at [349, 226] on div "Calm" at bounding box center [609, 224] width 79 height 12
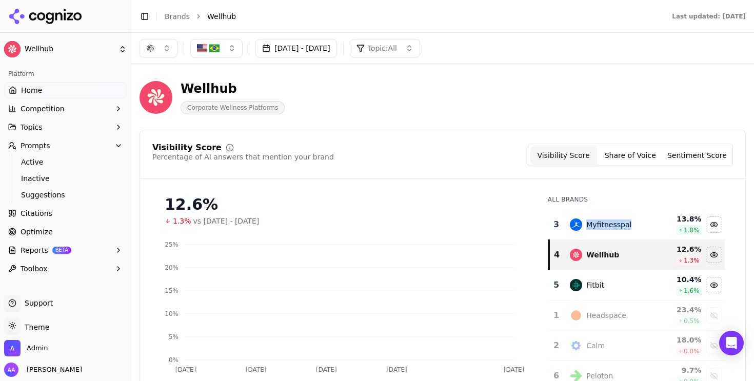
click at [349, 226] on div "Myfitnesspal" at bounding box center [608, 224] width 45 height 10
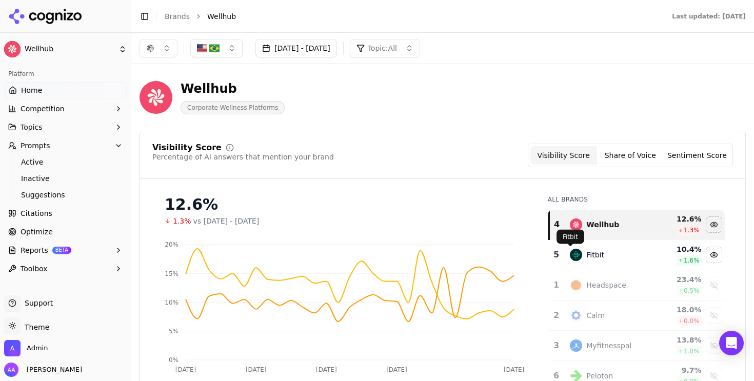
click at [349, 257] on div "Fitbit" at bounding box center [609, 255] width 79 height 12
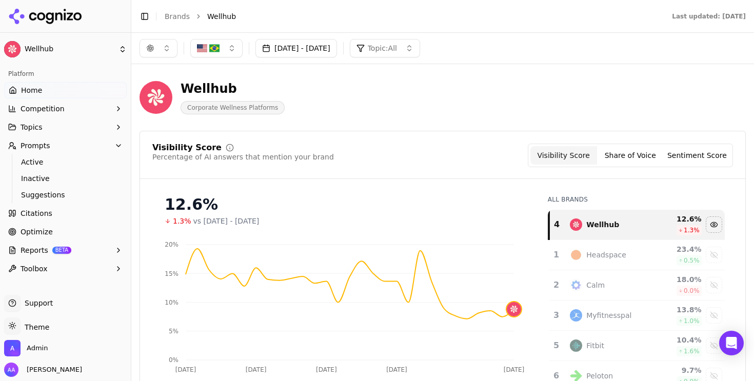
click at [349, 84] on div "Wellhub Corporate Wellness Platforms" at bounding box center [368, 98] width 459 height 34
click at [325, 49] on button "[DATE] - [DATE]" at bounding box center [296, 48] width 82 height 18
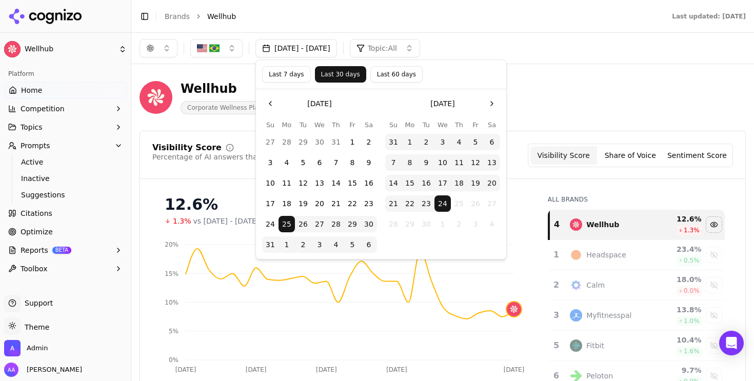
click at [299, 77] on button "Last 7 days" at bounding box center [286, 74] width 49 height 16
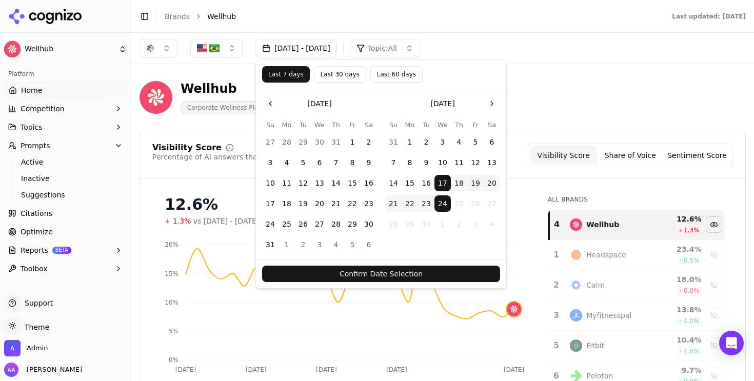
click at [332, 273] on button "Confirm Date Selection" at bounding box center [381, 274] width 238 height 16
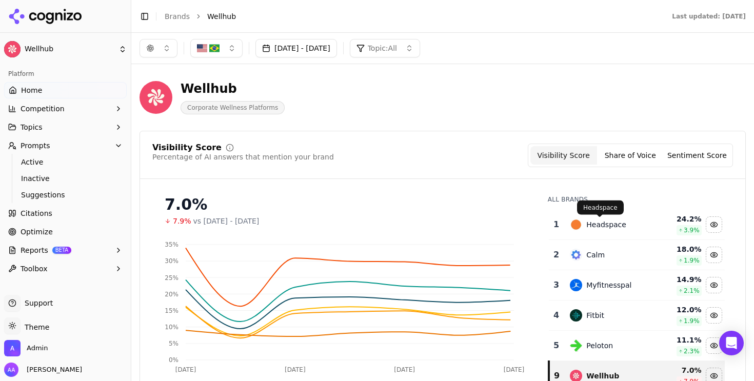
click at [349, 217] on td "Headspace" at bounding box center [609, 225] width 91 height 30
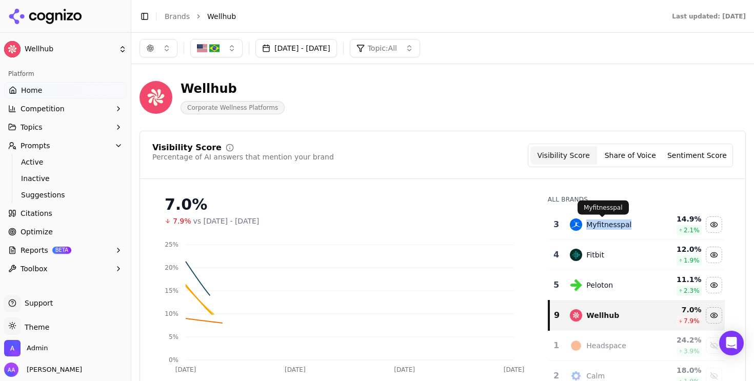
click at [349, 219] on div "Myfitnesspal" at bounding box center [609, 224] width 79 height 12
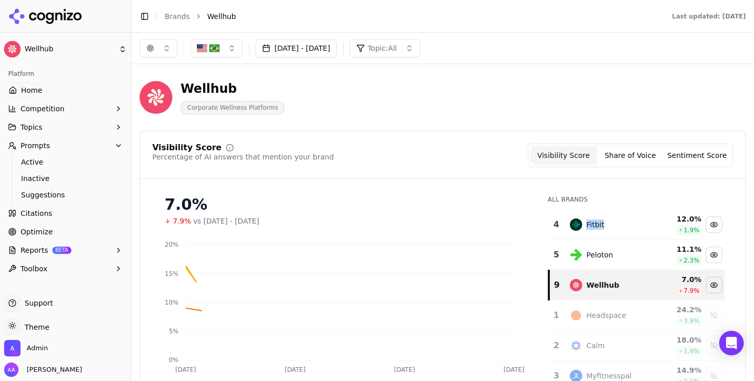
click at [349, 219] on div "Fitbit" at bounding box center [609, 224] width 79 height 12
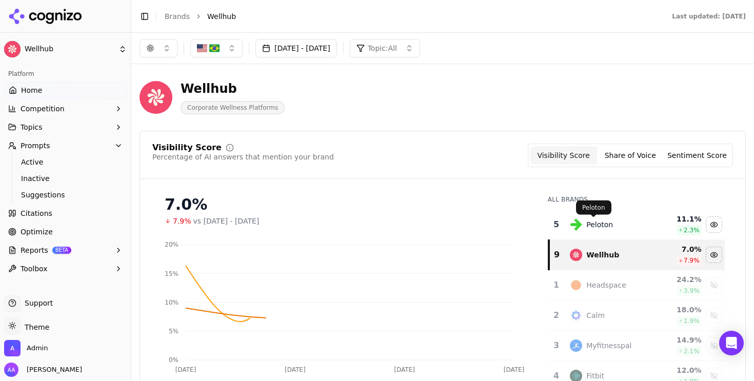
click at [349, 219] on span at bounding box center [593, 217] width 5 height 5
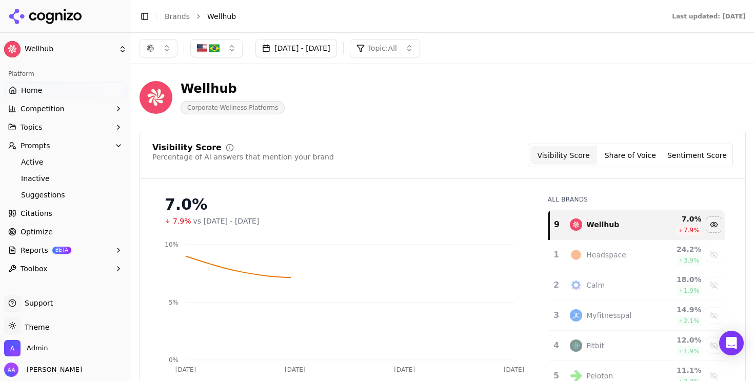
click at [349, 126] on header "Wellhub Corporate Wellness Platforms" at bounding box center [442, 101] width 606 height 58
click at [349, 211] on div "7.0%" at bounding box center [346, 204] width 363 height 18
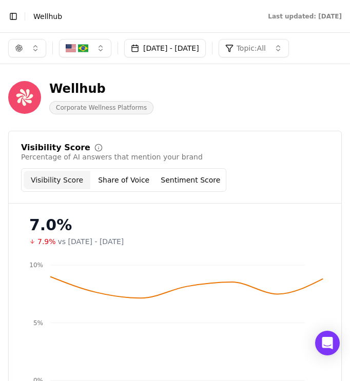
click at [283, 171] on div "Visibility Score Share of Voice Sentiment Score" at bounding box center [175, 180] width 308 height 24
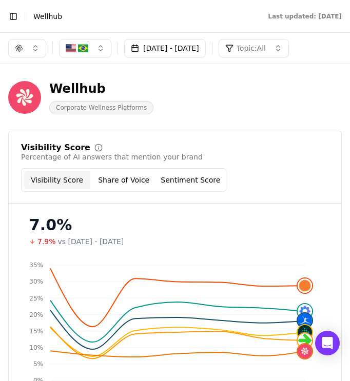
click at [18, 44] on button "button" at bounding box center [27, 48] width 38 height 18
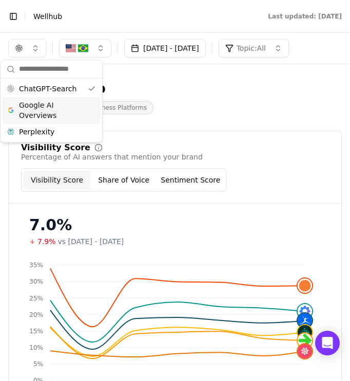
click at [54, 116] on span "Google AI Overviews" at bounding box center [51, 110] width 65 height 21
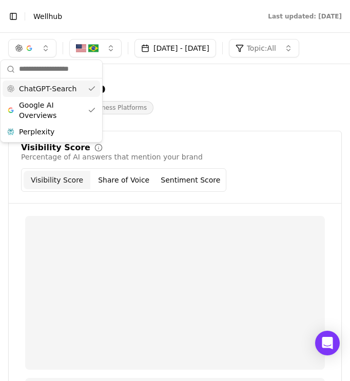
click at [68, 91] on span "ChatGPT-Search" at bounding box center [47, 89] width 57 height 10
click at [219, 86] on div "Wellhub Corporate Wellness Platforms" at bounding box center [174, 98] width 333 height 34
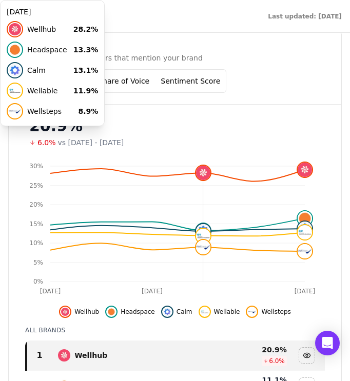
scroll to position [110, 0]
